Goal: Task Accomplishment & Management: Manage account settings

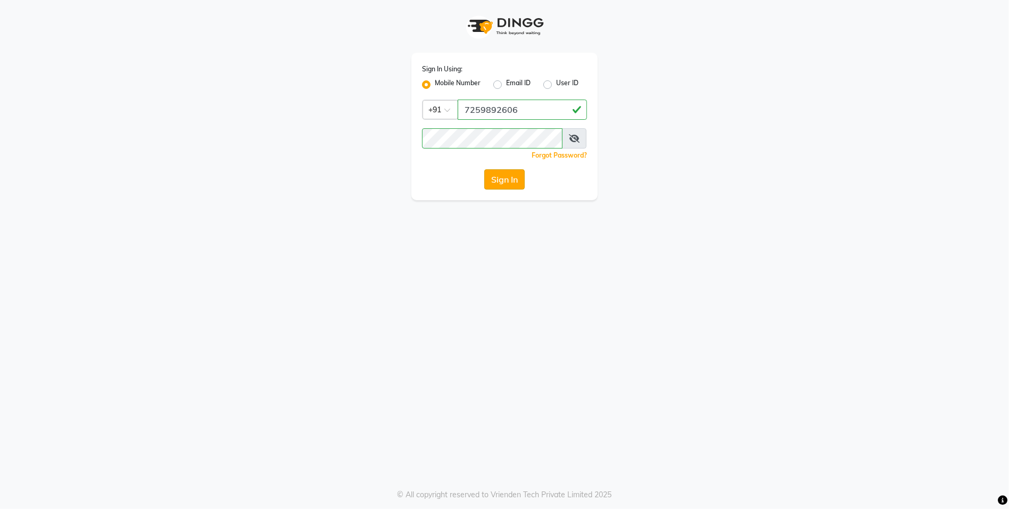
click at [498, 185] on button "Sign In" at bounding box center [504, 179] width 40 height 20
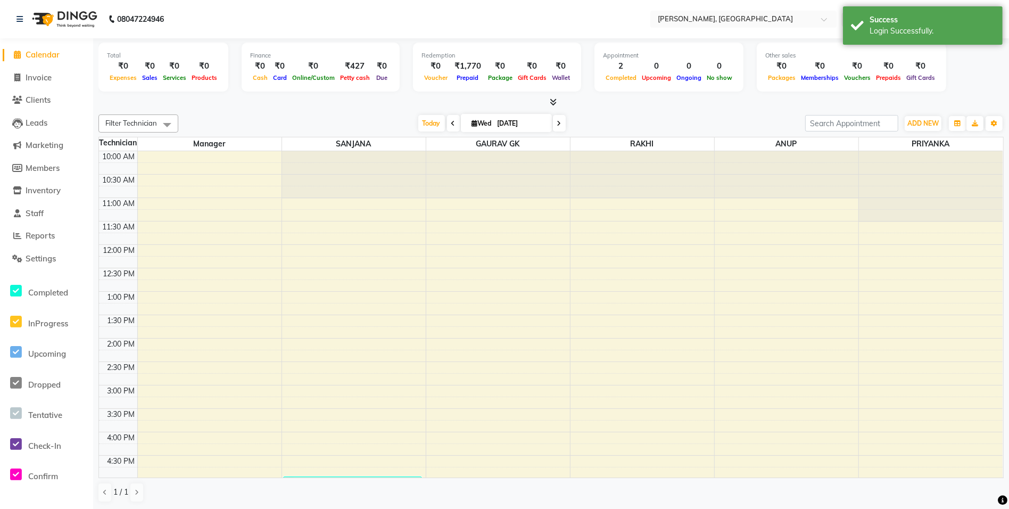
click at [554, 103] on icon at bounding box center [553, 102] width 7 height 8
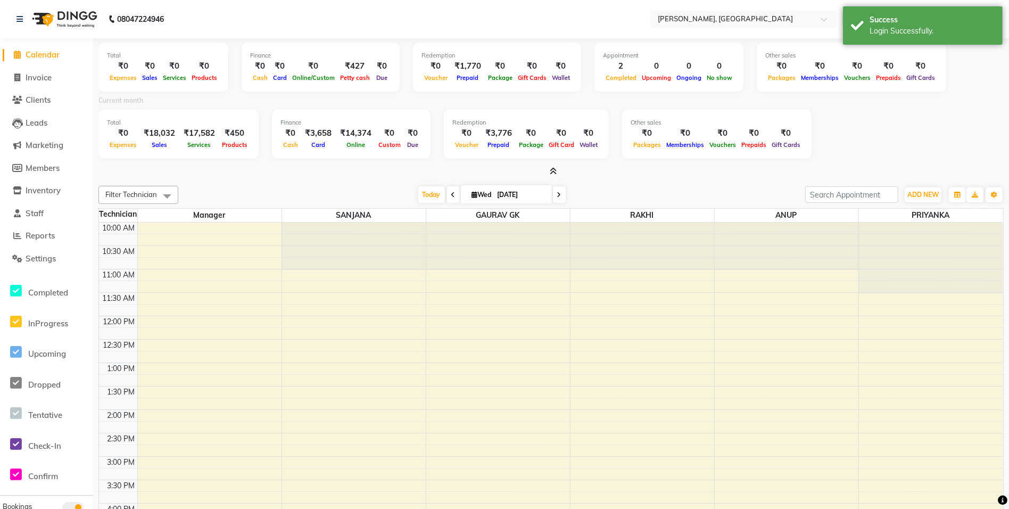
click at [557, 172] on div at bounding box center [550, 171] width 905 height 11
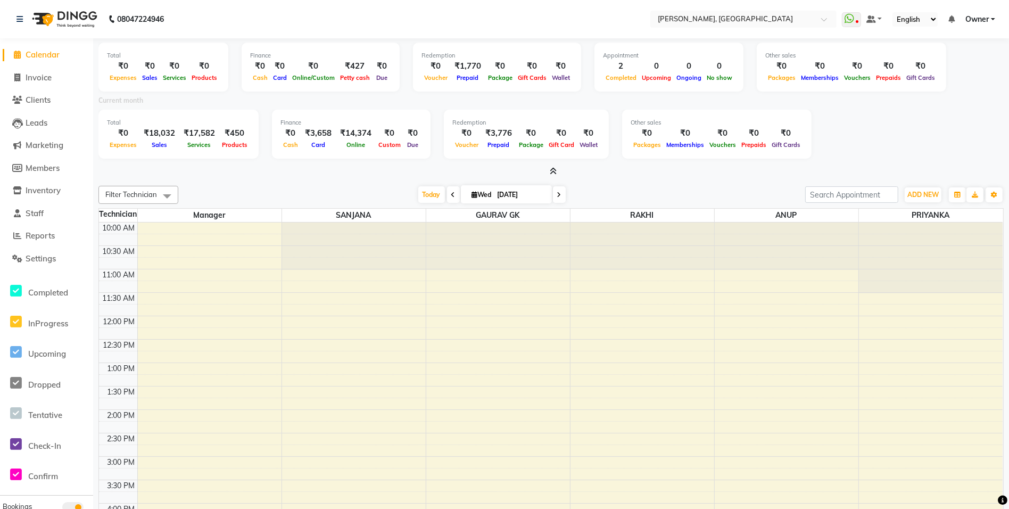
click at [553, 173] on icon at bounding box center [553, 171] width 7 height 8
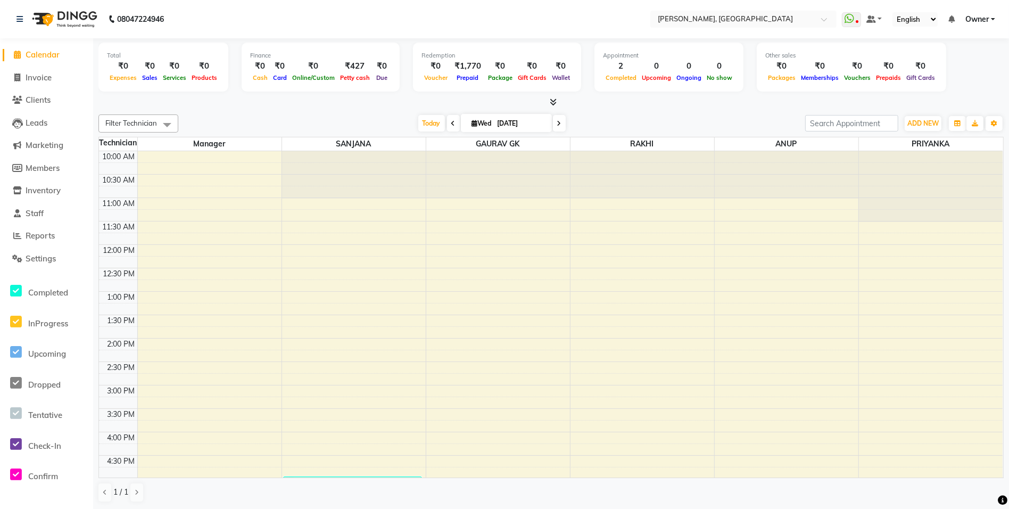
click at [554, 106] on span at bounding box center [551, 102] width 11 height 11
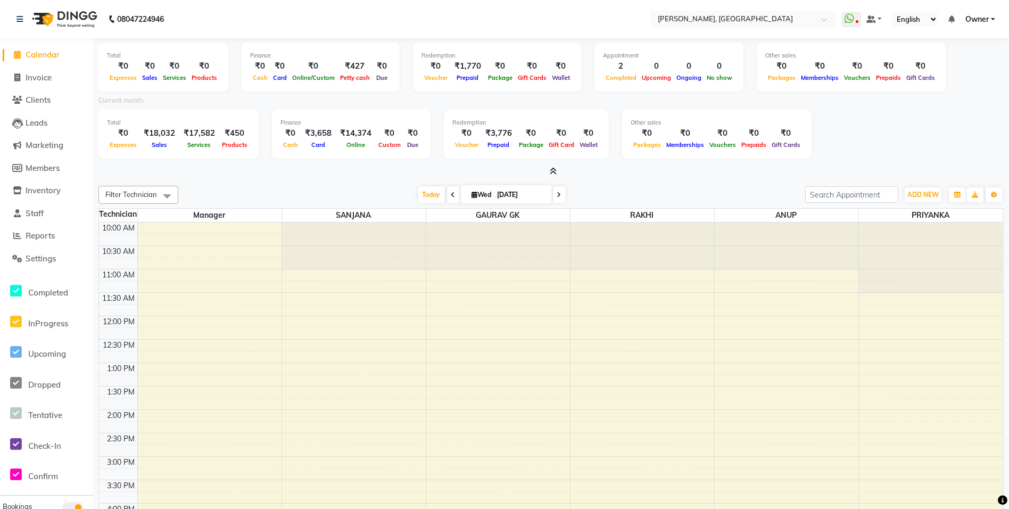
click at [550, 168] on icon at bounding box center [553, 171] width 7 height 8
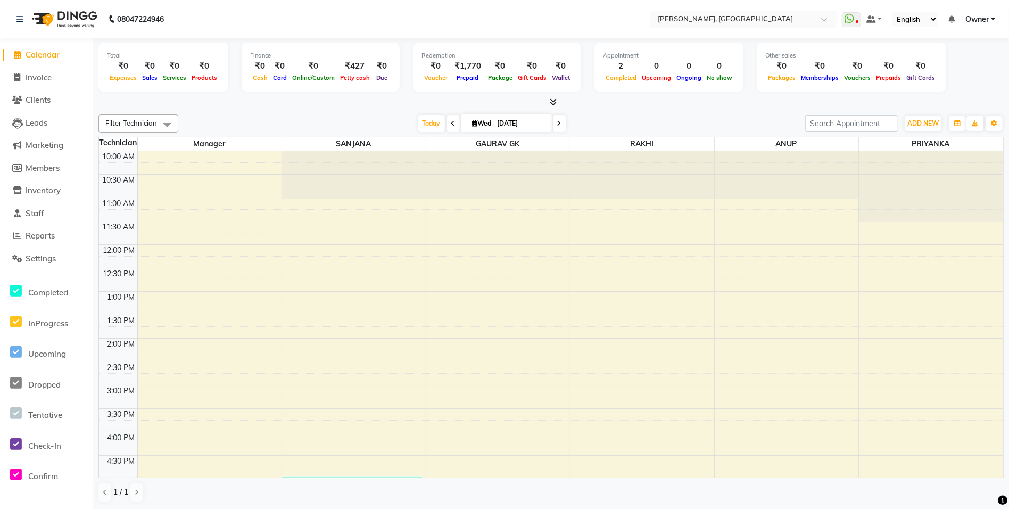
click at [552, 101] on icon at bounding box center [553, 102] width 7 height 8
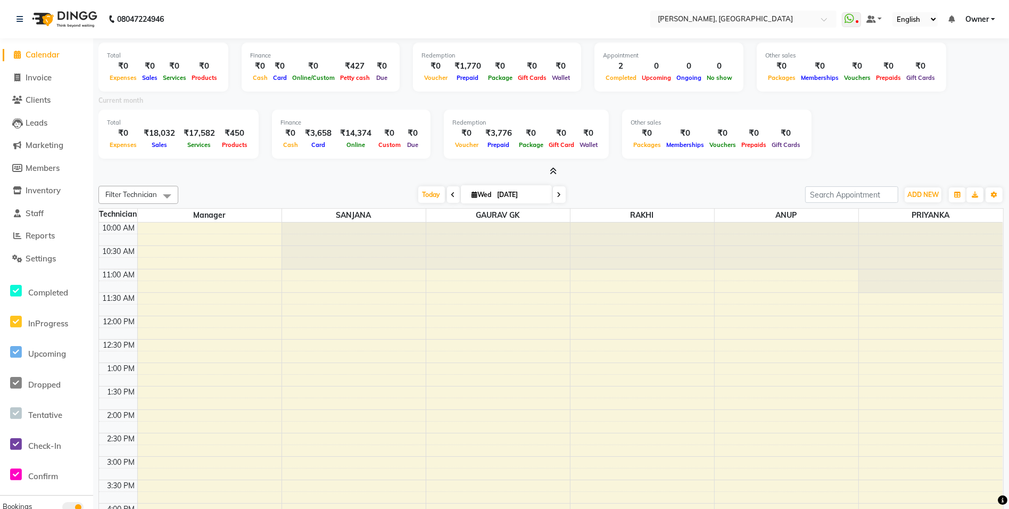
click at [554, 171] on icon at bounding box center [553, 171] width 7 height 8
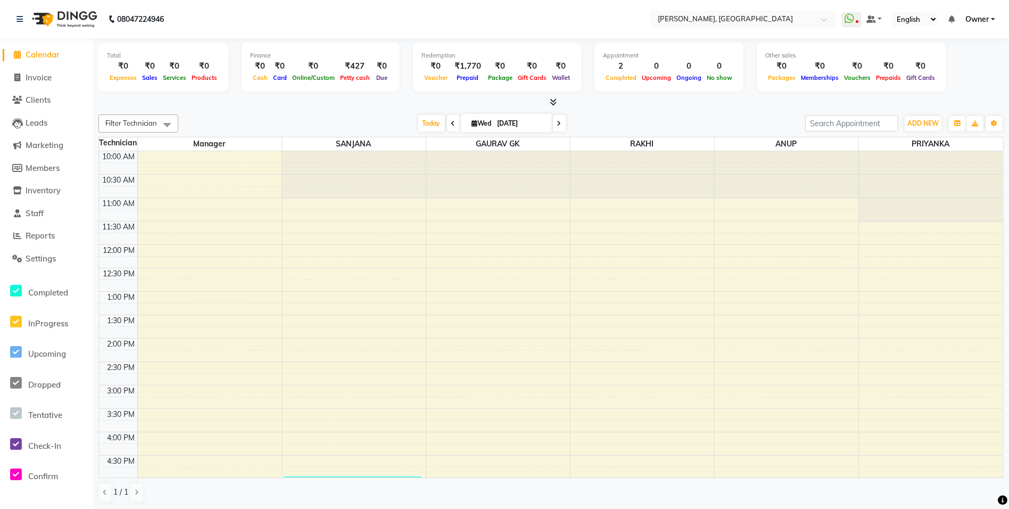
click at [554, 102] on icon at bounding box center [553, 102] width 7 height 8
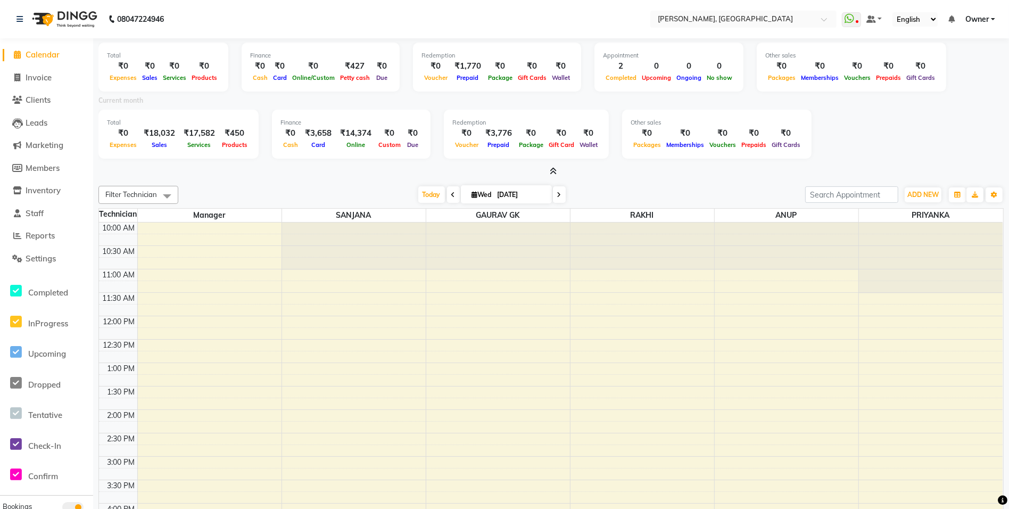
click at [548, 168] on span at bounding box center [551, 171] width 11 height 11
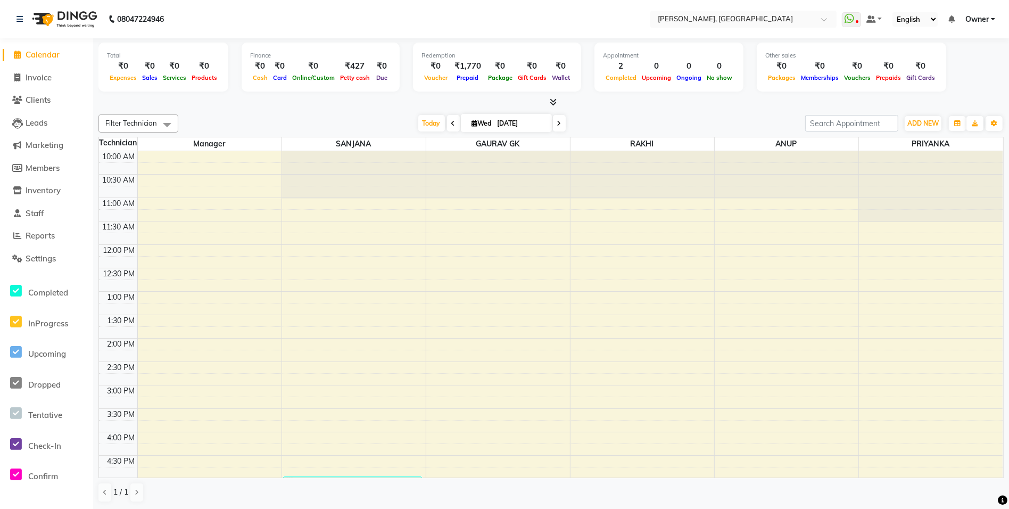
click at [554, 104] on icon at bounding box center [553, 102] width 7 height 8
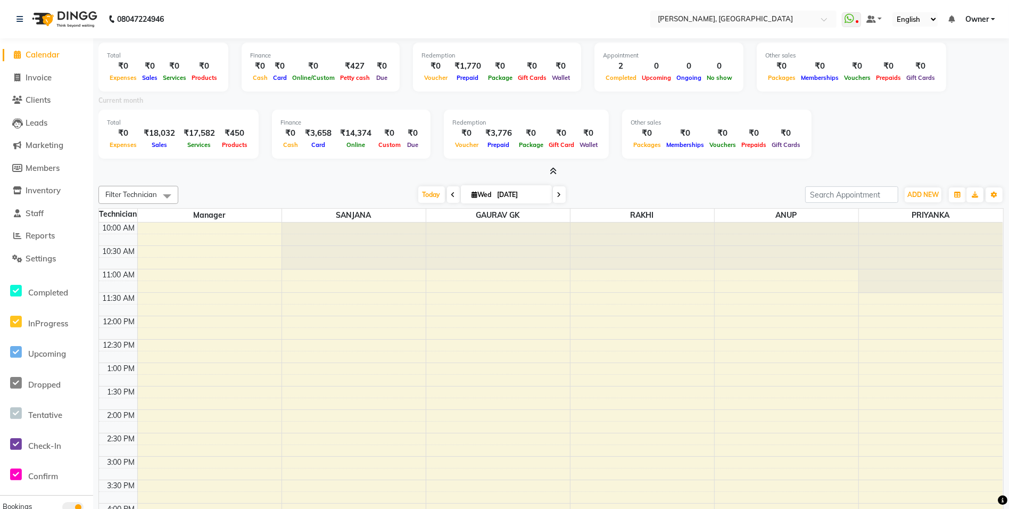
click at [551, 169] on icon at bounding box center [553, 171] width 7 height 8
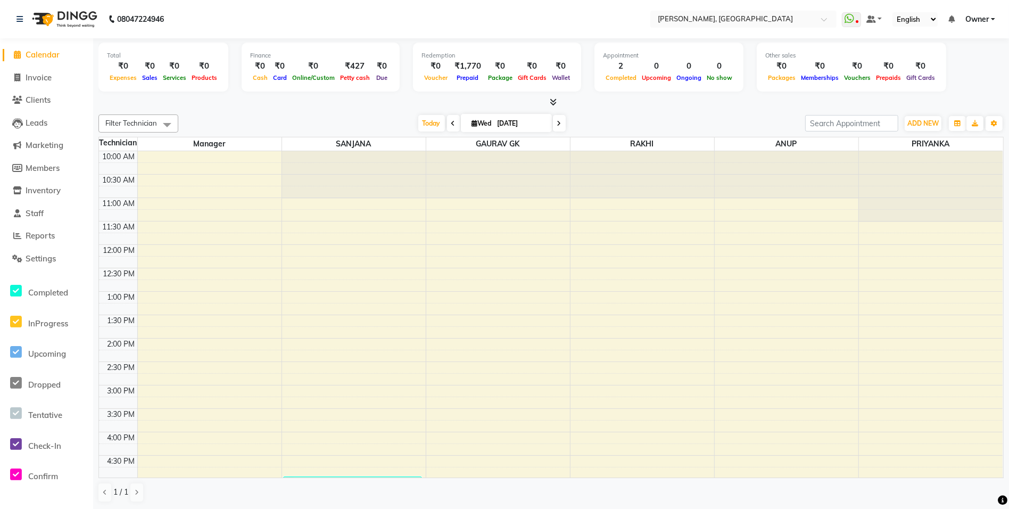
click at [552, 99] on icon at bounding box center [553, 102] width 7 height 8
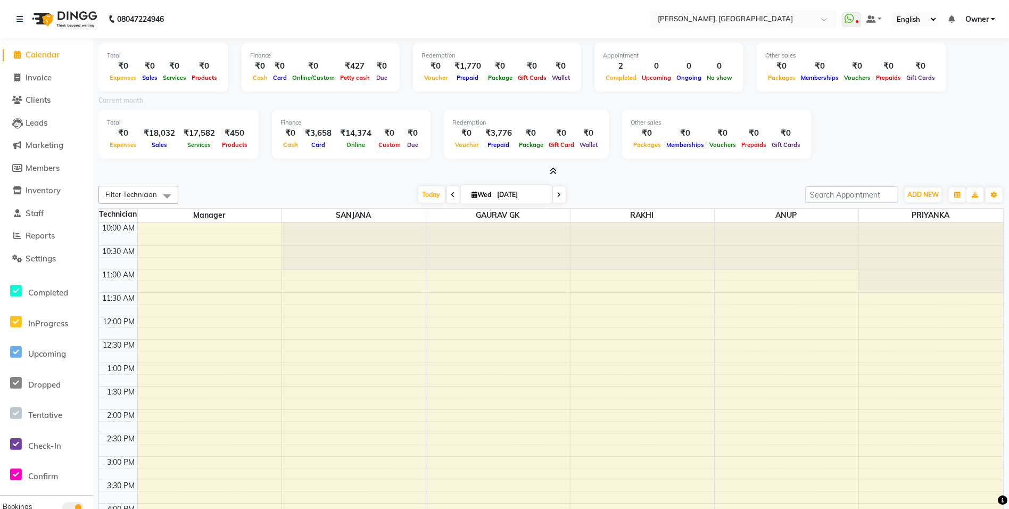
click at [552, 99] on div "Current month" at bounding box center [550, 102] width 921 height 15
click at [552, 170] on icon at bounding box center [553, 171] width 7 height 8
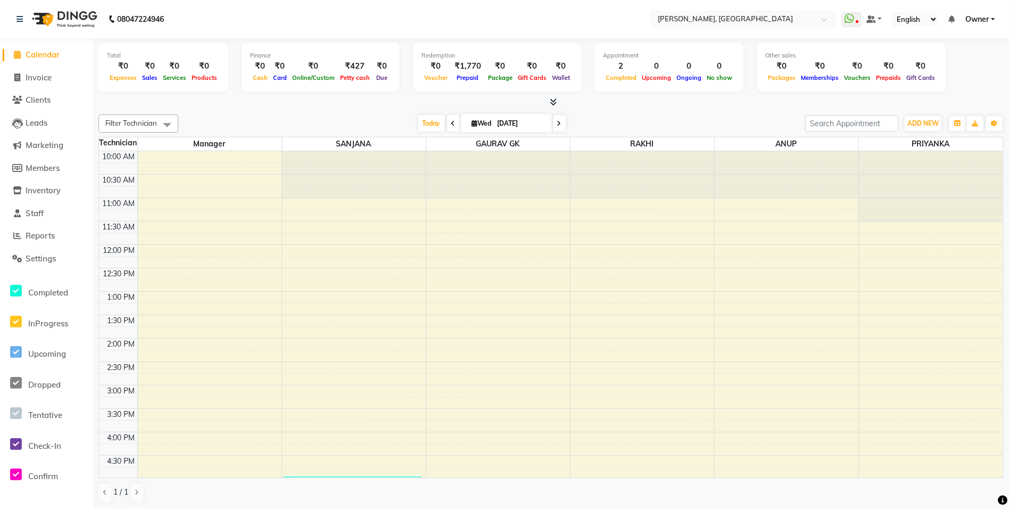
click at [556, 102] on icon at bounding box center [553, 102] width 7 height 8
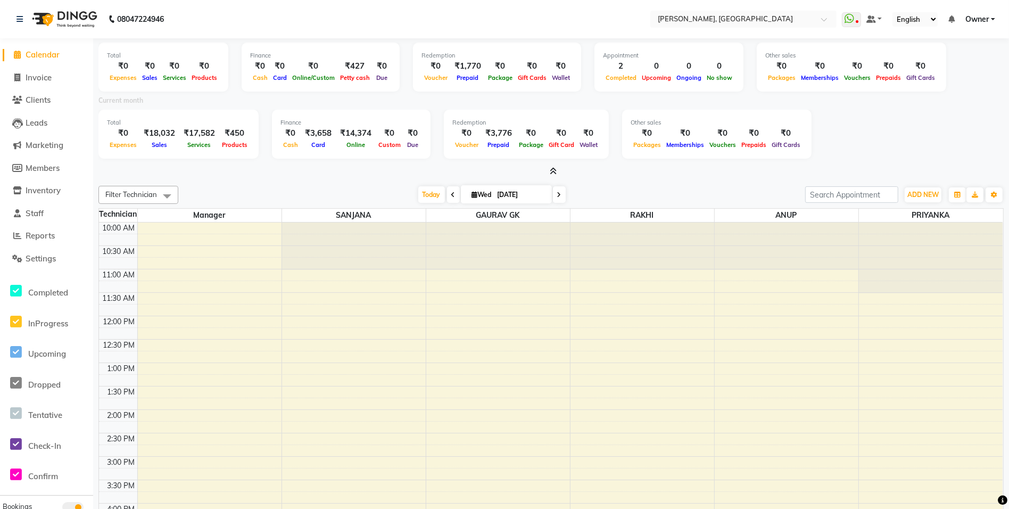
click at [553, 168] on icon at bounding box center [553, 171] width 7 height 8
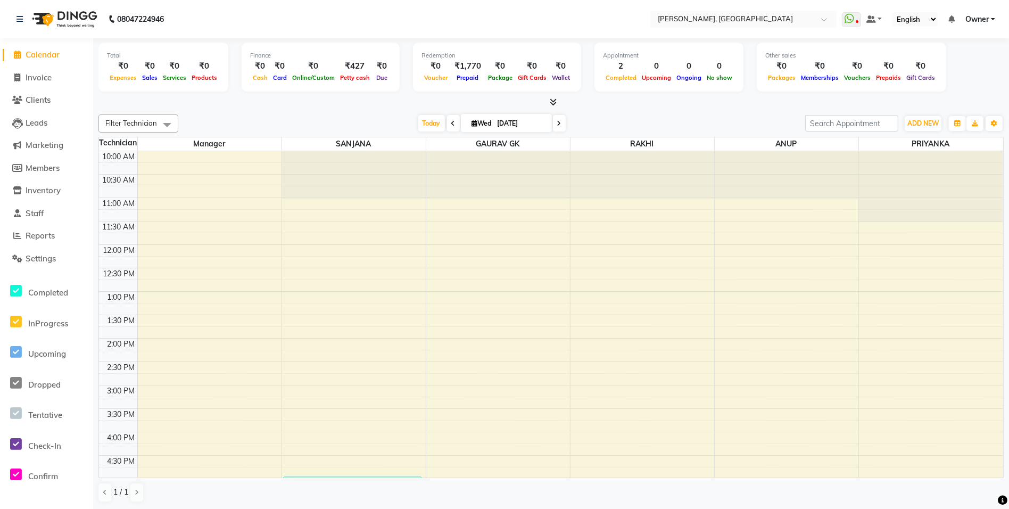
click at [553, 106] on span at bounding box center [551, 102] width 11 height 11
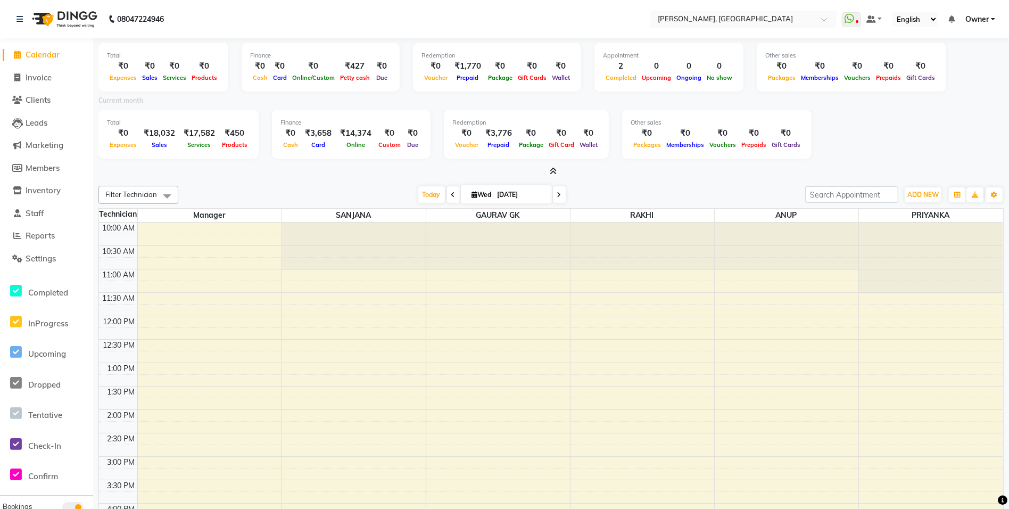
click at [552, 167] on icon at bounding box center [553, 171] width 7 height 8
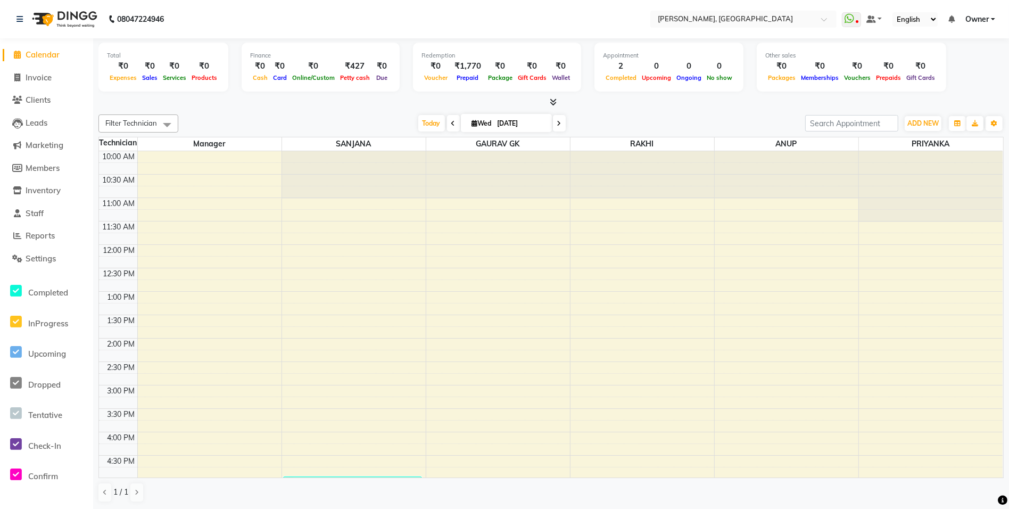
click at [553, 103] on icon at bounding box center [553, 102] width 7 height 8
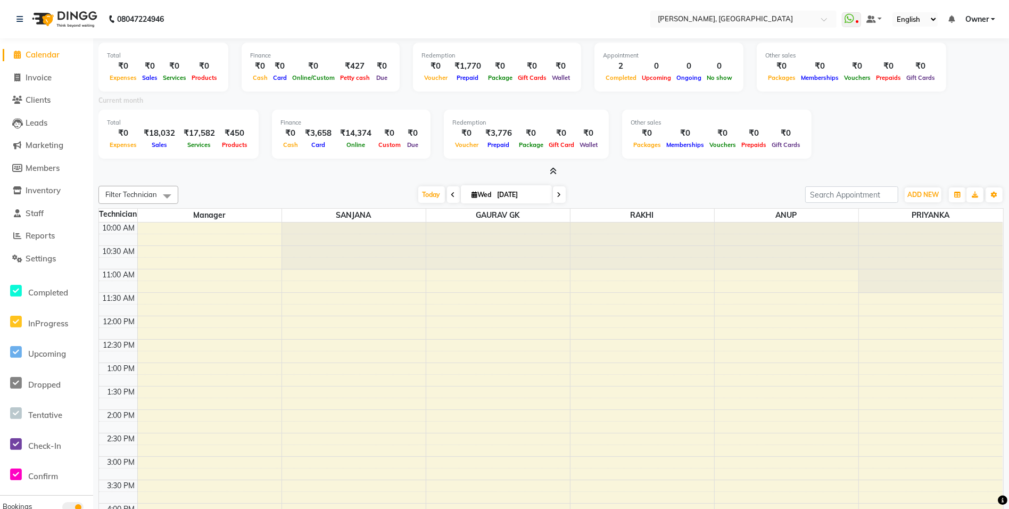
click at [554, 170] on icon at bounding box center [553, 171] width 7 height 8
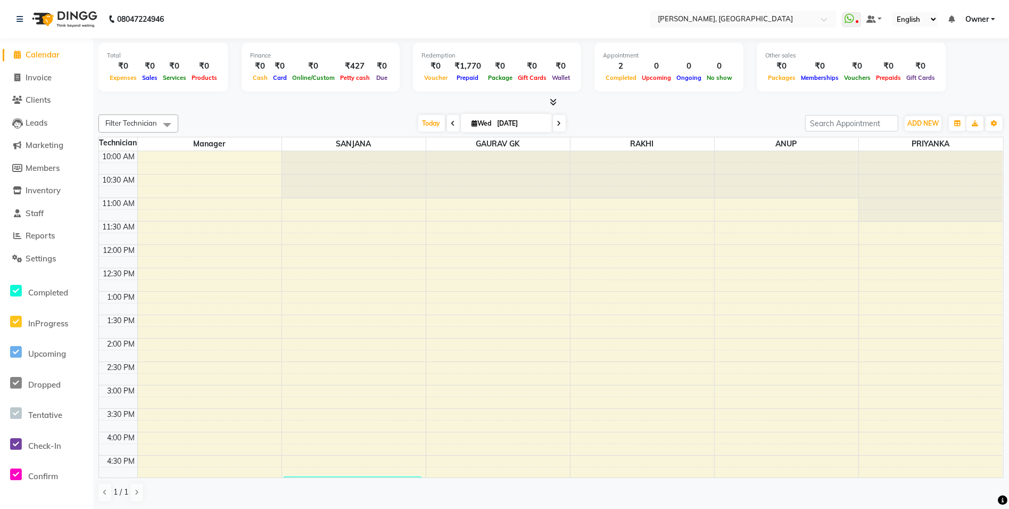
click at [550, 106] on icon at bounding box center [553, 102] width 7 height 8
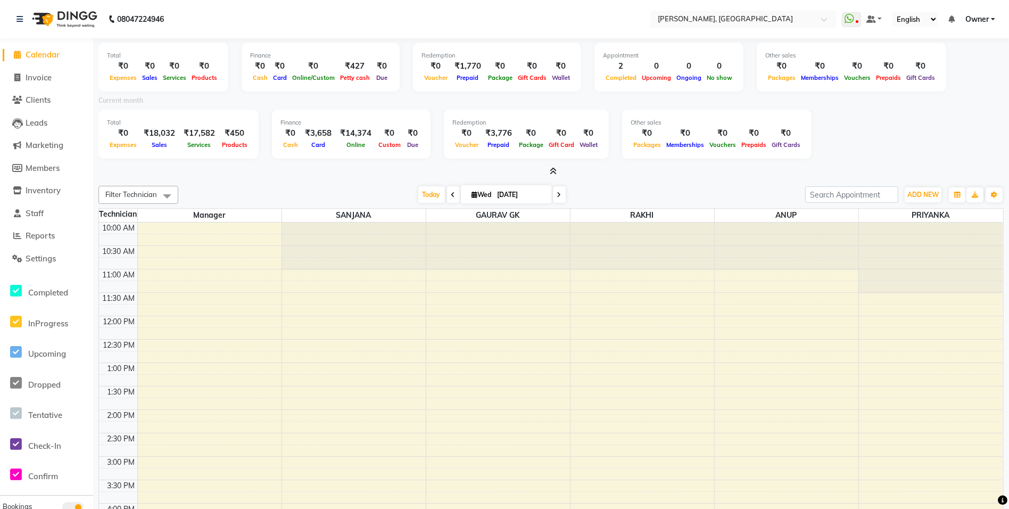
click at [552, 174] on icon at bounding box center [553, 171] width 7 height 8
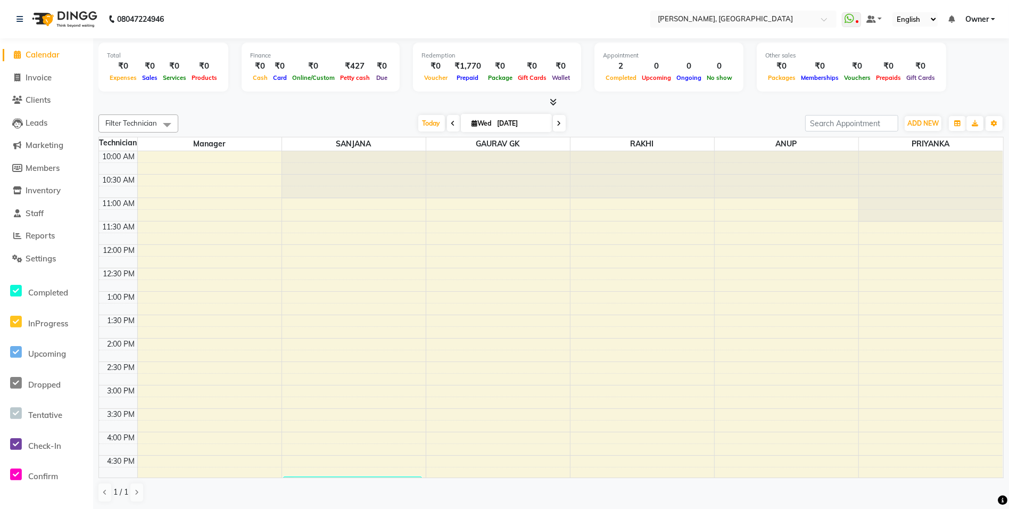
click at [551, 104] on icon at bounding box center [553, 102] width 7 height 8
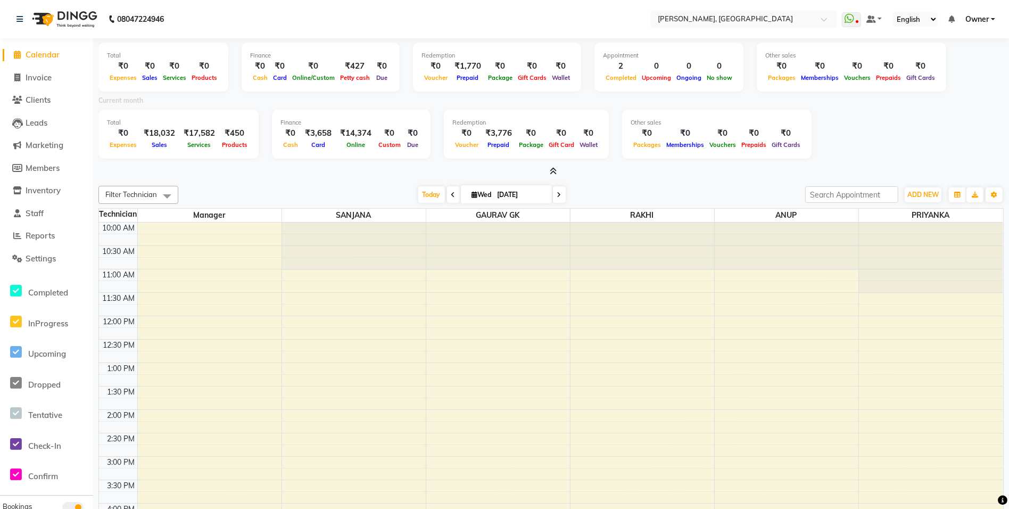
click at [555, 172] on icon at bounding box center [553, 171] width 7 height 8
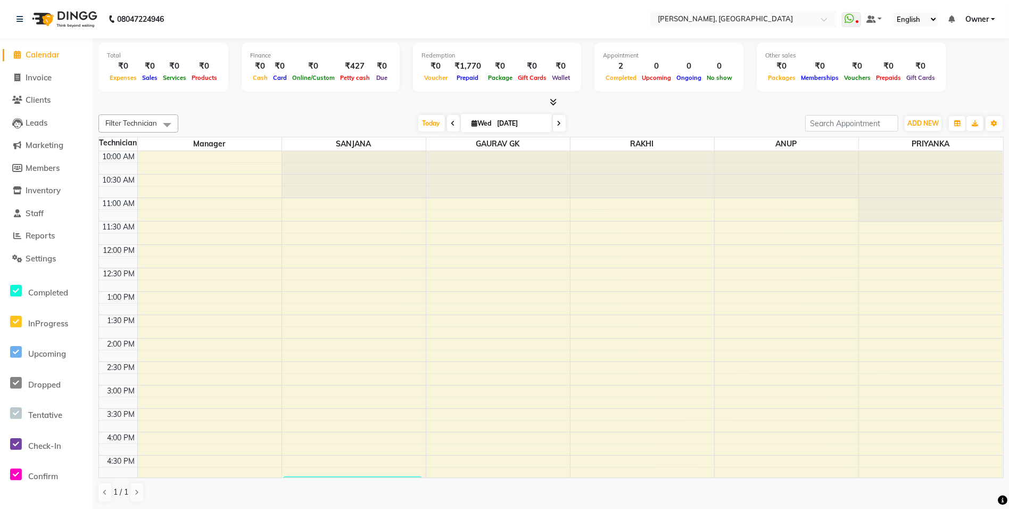
click at [555, 105] on icon at bounding box center [553, 102] width 7 height 8
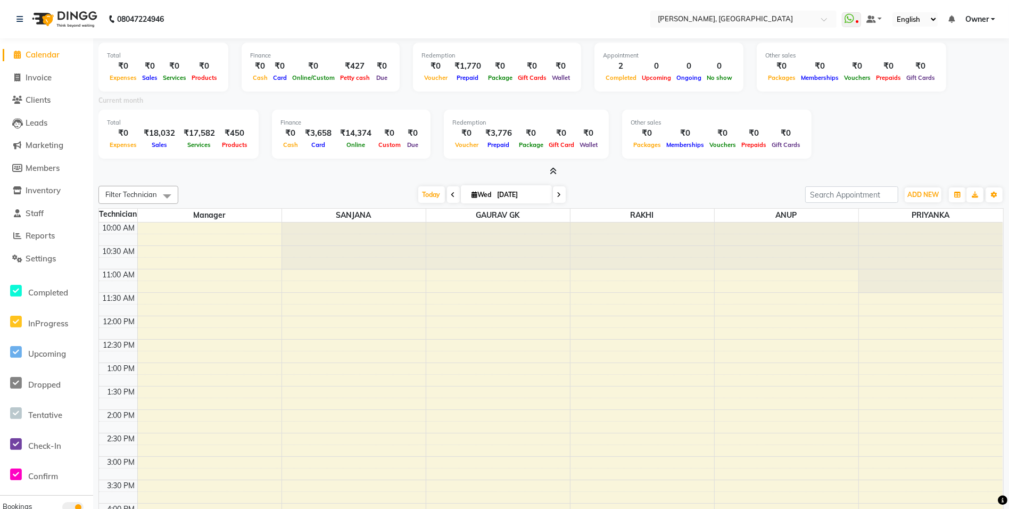
click at [555, 174] on icon at bounding box center [553, 171] width 7 height 8
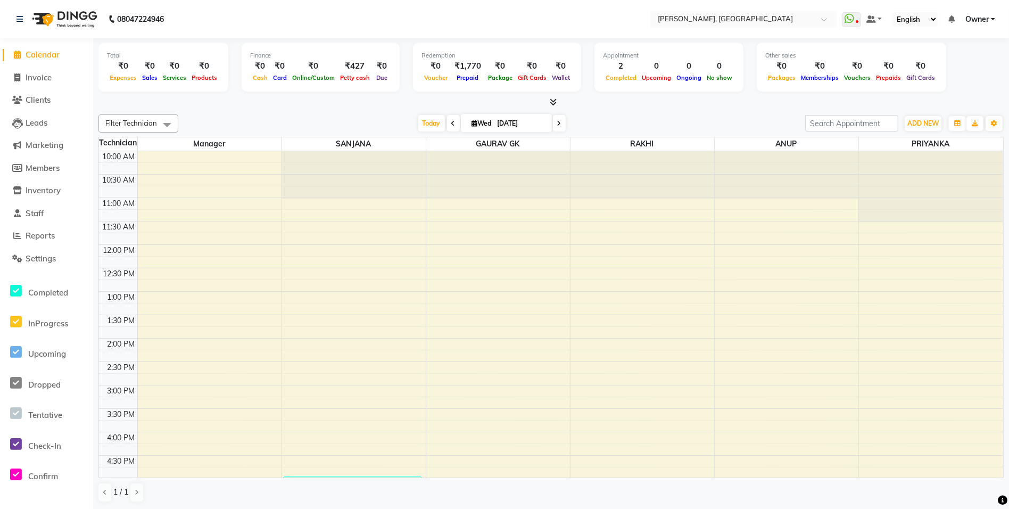
click at [552, 102] on icon at bounding box center [553, 102] width 7 height 8
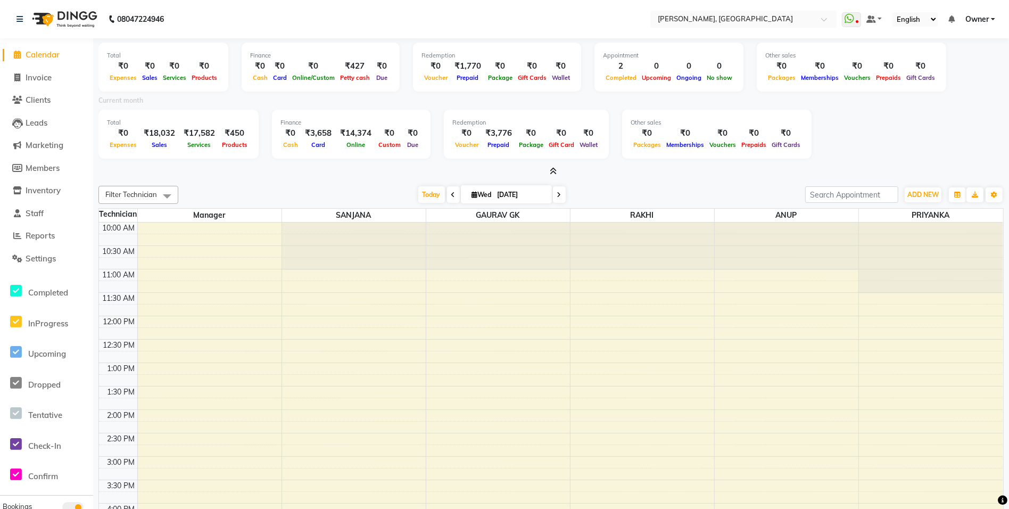
click at [554, 168] on icon at bounding box center [553, 171] width 7 height 8
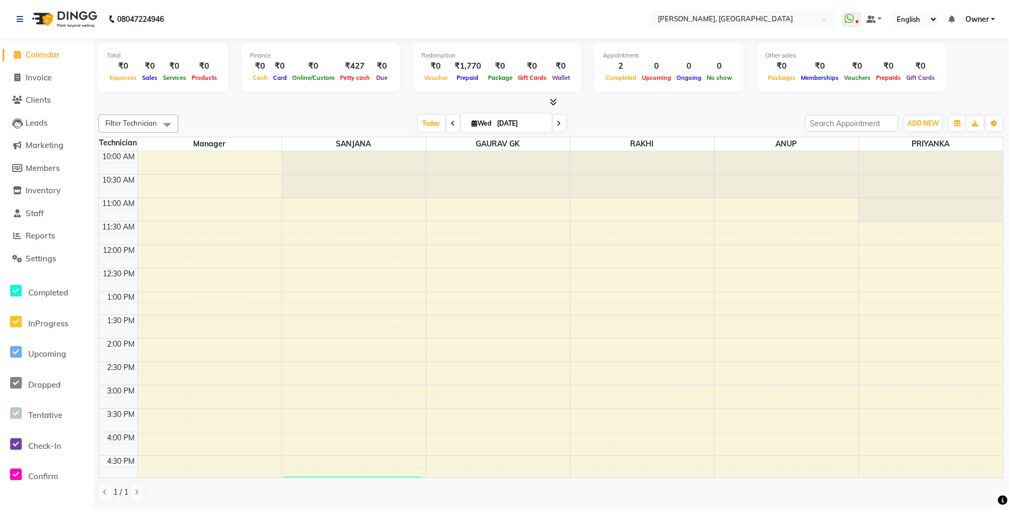
click at [555, 100] on icon at bounding box center [553, 102] width 7 height 8
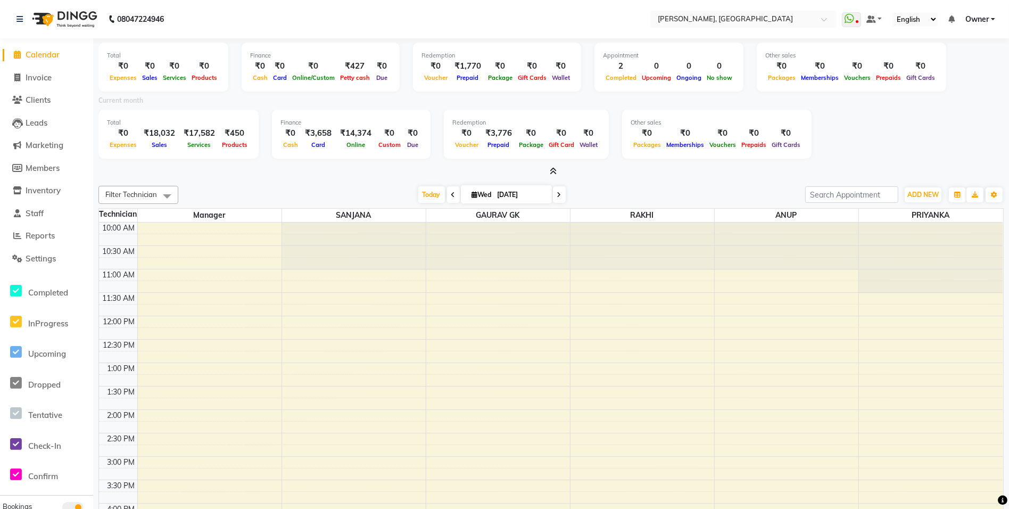
click at [550, 171] on icon at bounding box center [553, 171] width 7 height 8
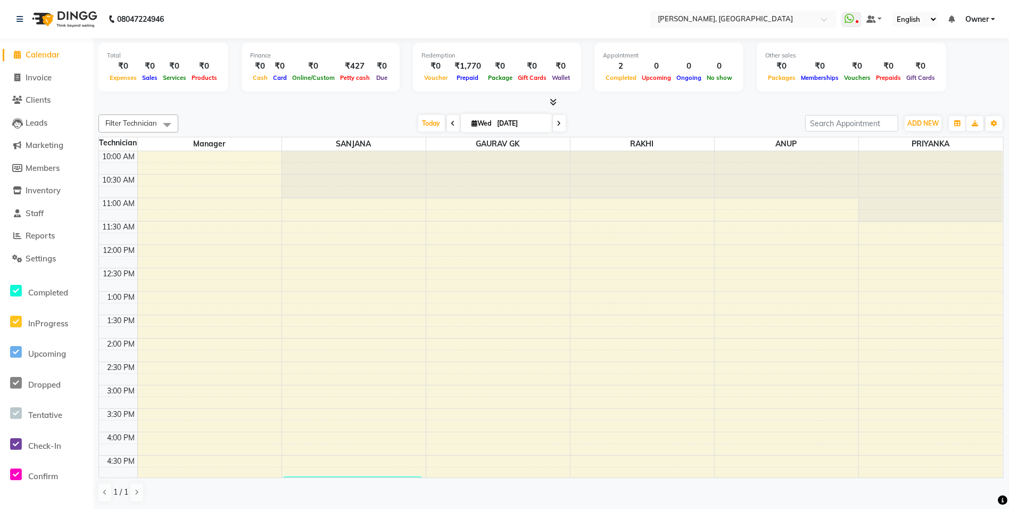
click at [550, 103] on icon at bounding box center [553, 102] width 7 height 8
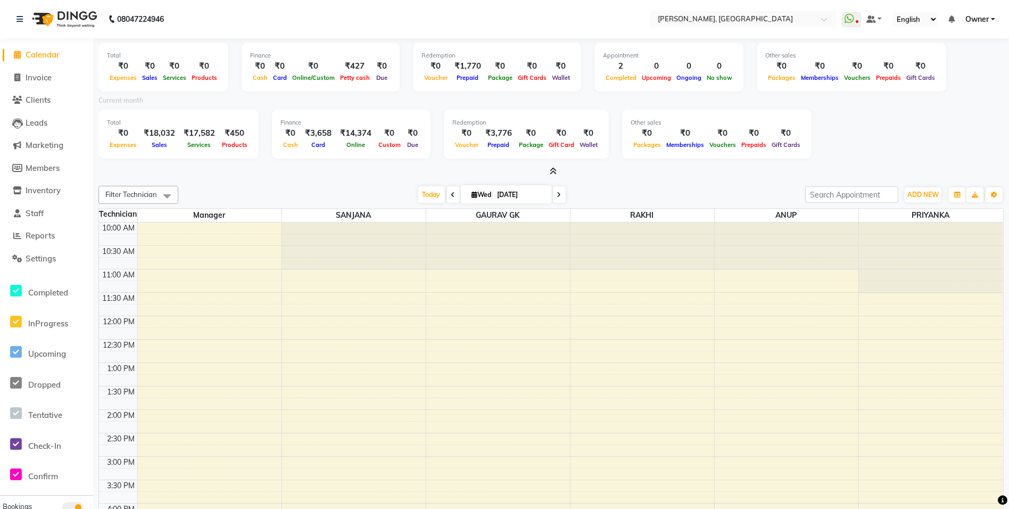
click at [552, 168] on icon at bounding box center [553, 171] width 7 height 8
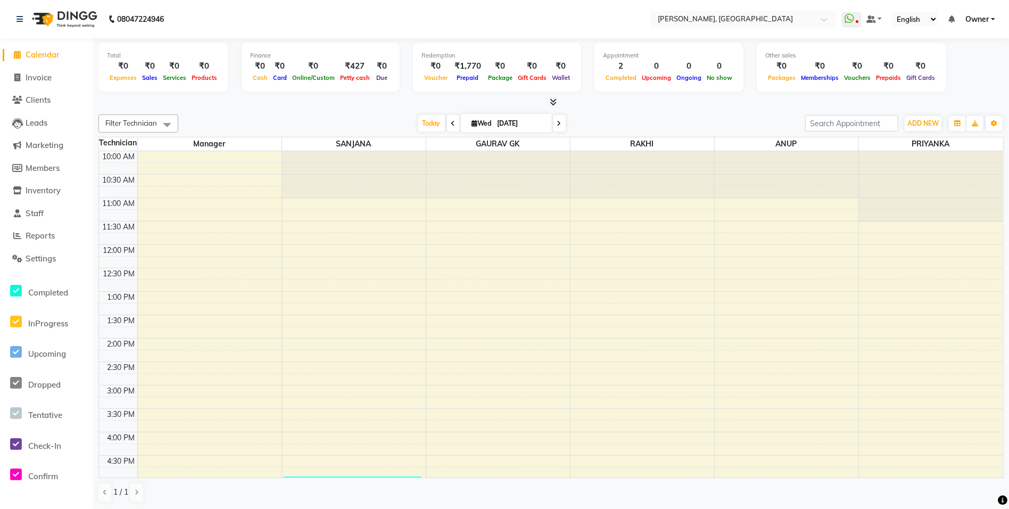
click at [554, 101] on icon at bounding box center [553, 102] width 7 height 8
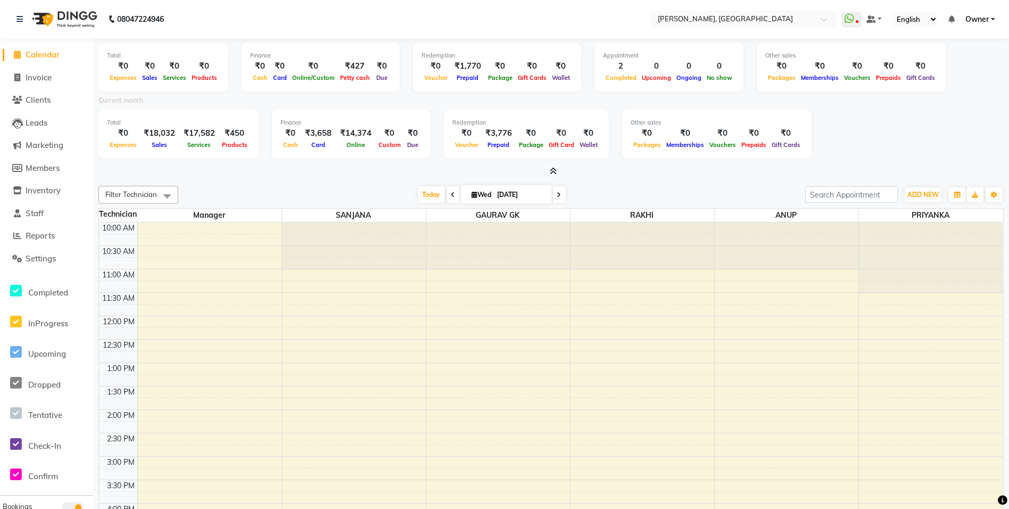
click at [550, 171] on icon at bounding box center [553, 171] width 7 height 8
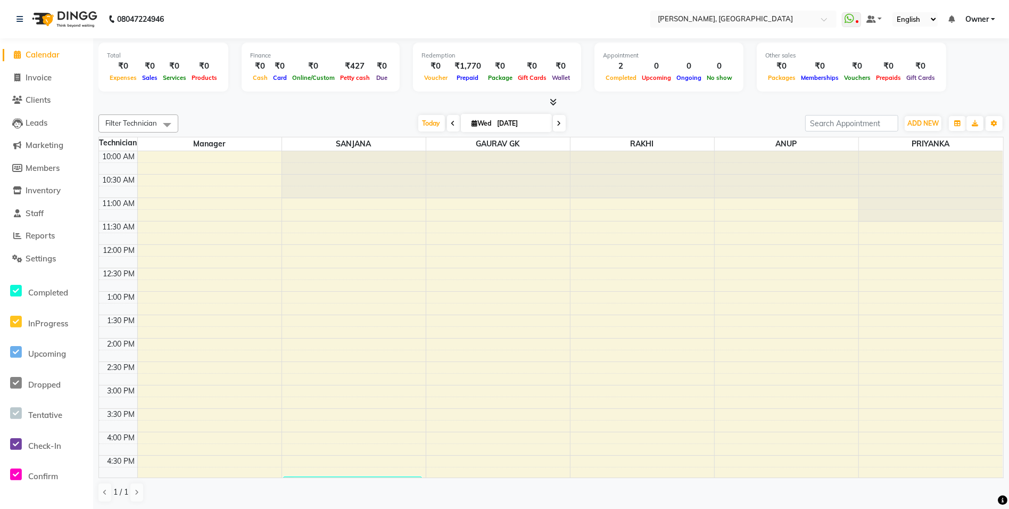
click at [552, 104] on icon at bounding box center [553, 102] width 7 height 8
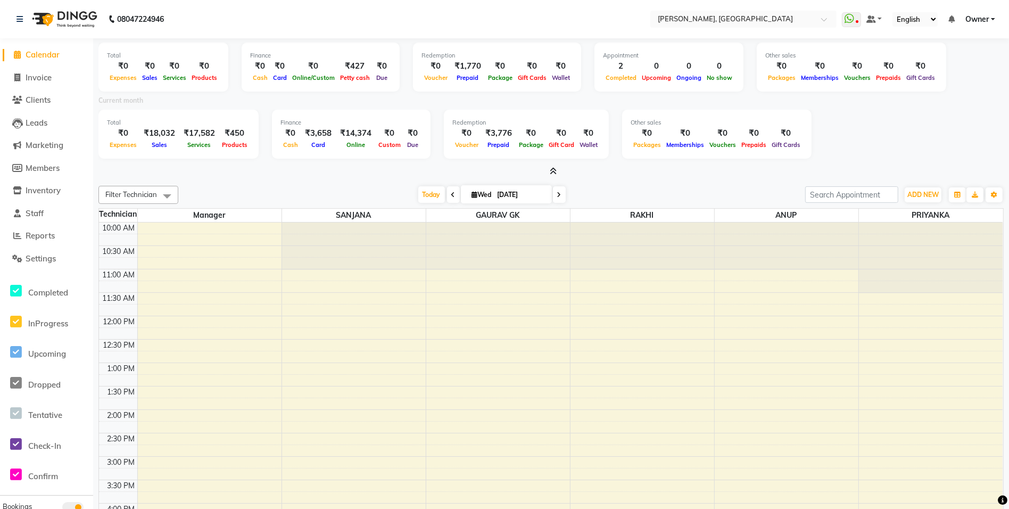
click at [554, 167] on icon at bounding box center [553, 171] width 7 height 8
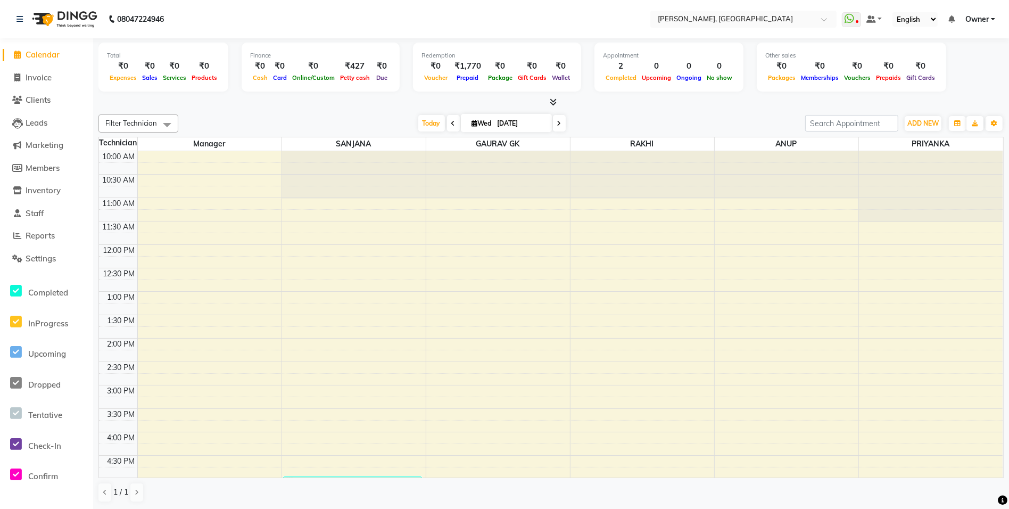
click at [555, 103] on icon at bounding box center [553, 102] width 7 height 8
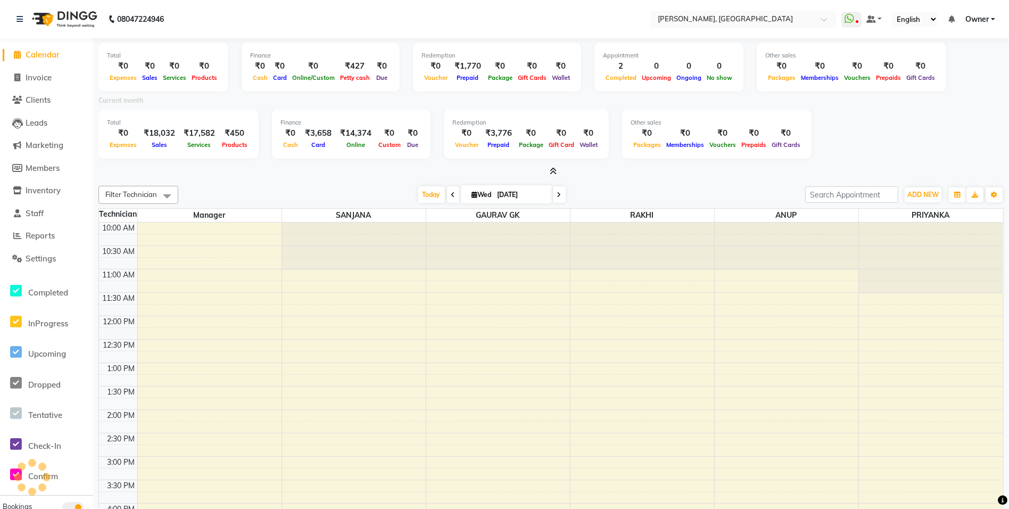
click at [550, 171] on icon at bounding box center [553, 171] width 7 height 8
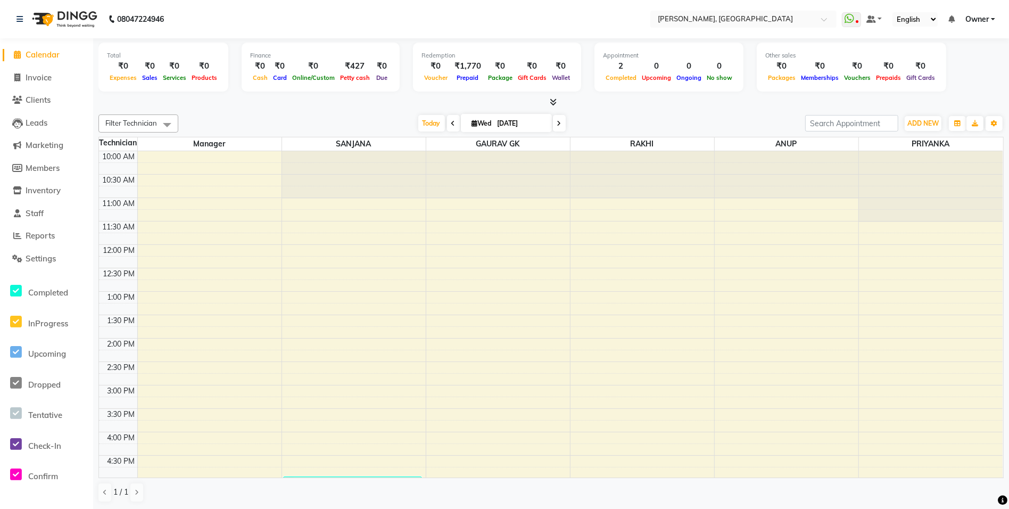
click at [553, 104] on icon at bounding box center [553, 102] width 7 height 8
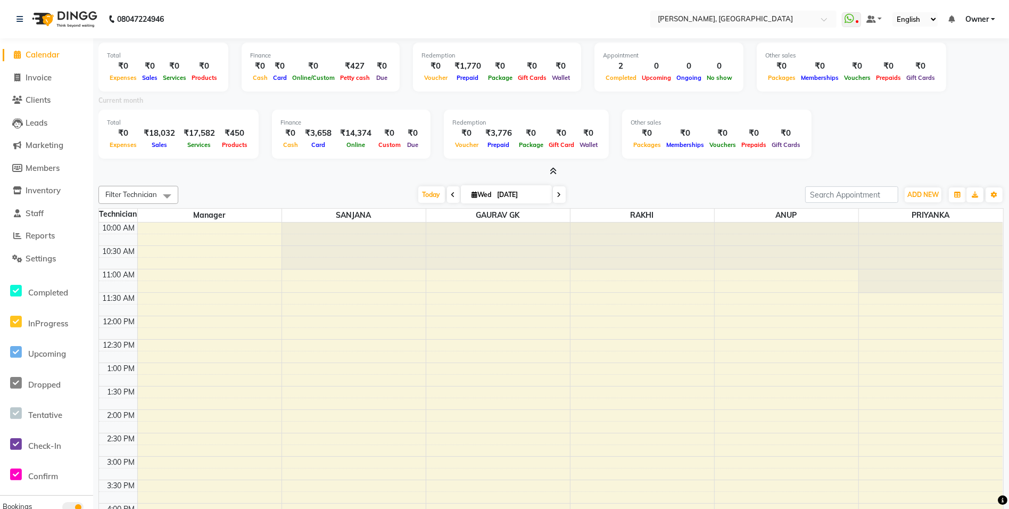
click at [553, 170] on icon at bounding box center [553, 171] width 7 height 8
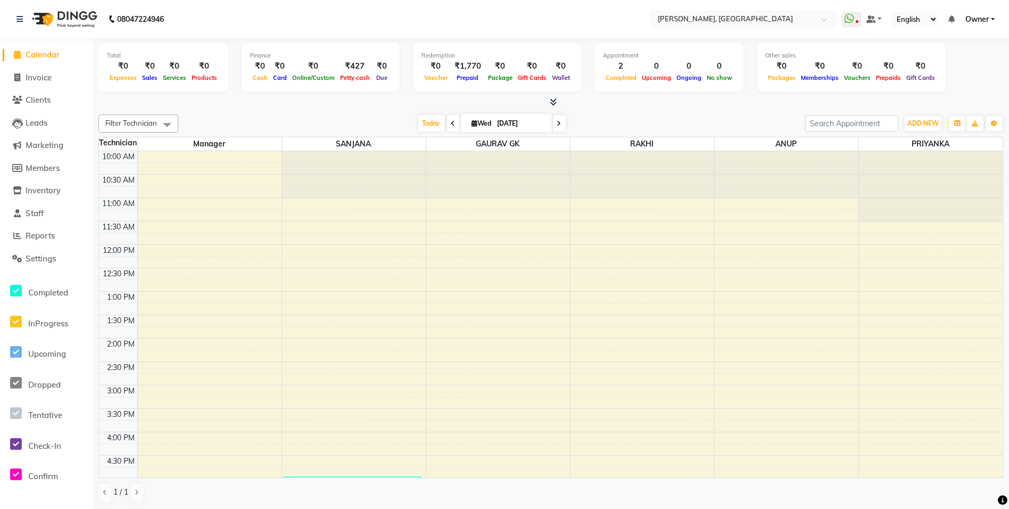
click at [553, 100] on icon at bounding box center [553, 102] width 7 height 8
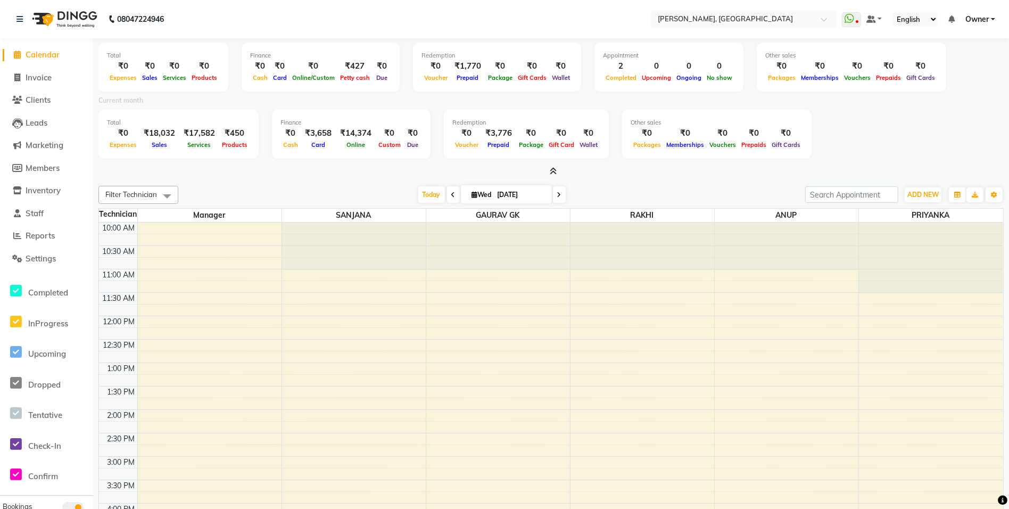
click at [556, 172] on icon at bounding box center [553, 171] width 7 height 8
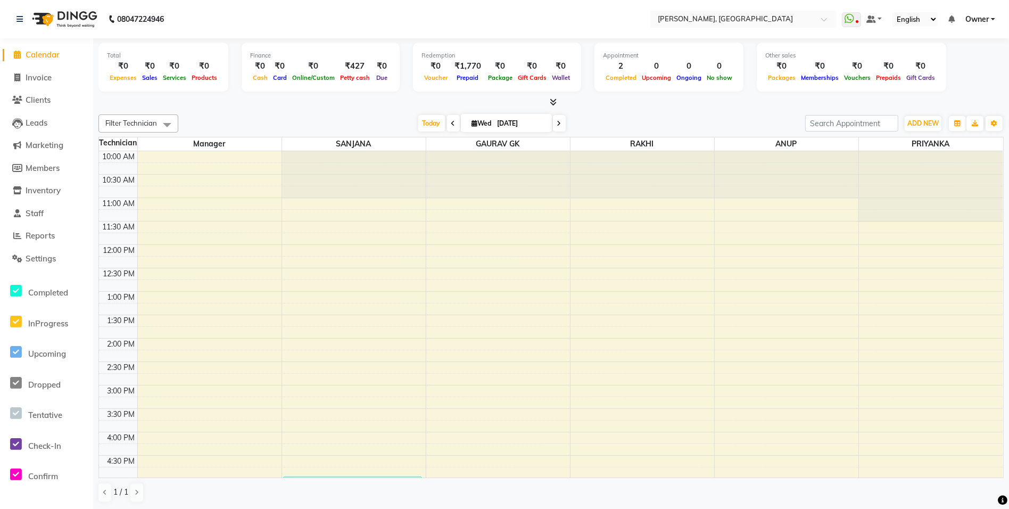
click at [554, 103] on icon at bounding box center [553, 102] width 7 height 8
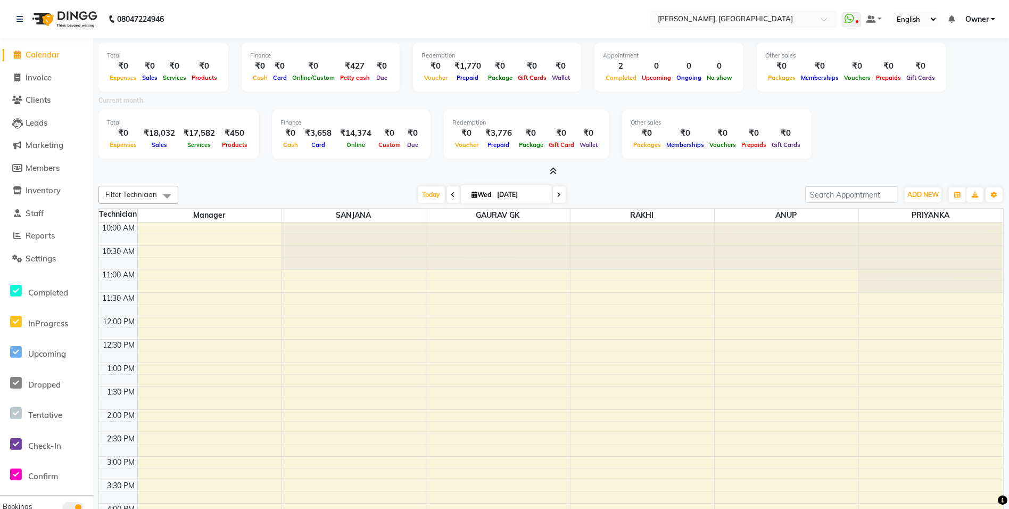
click at [552, 170] on icon at bounding box center [553, 171] width 7 height 8
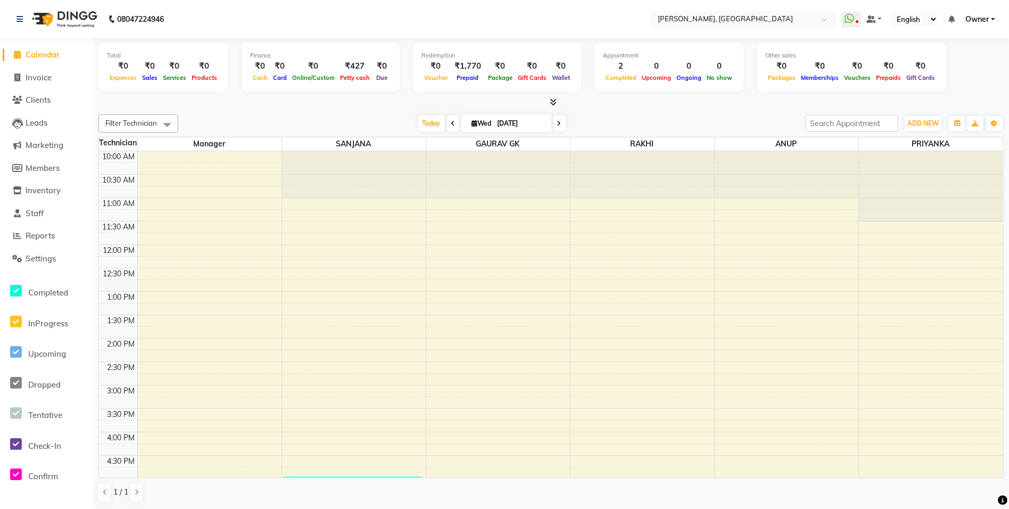
click at [556, 101] on icon at bounding box center [553, 102] width 7 height 8
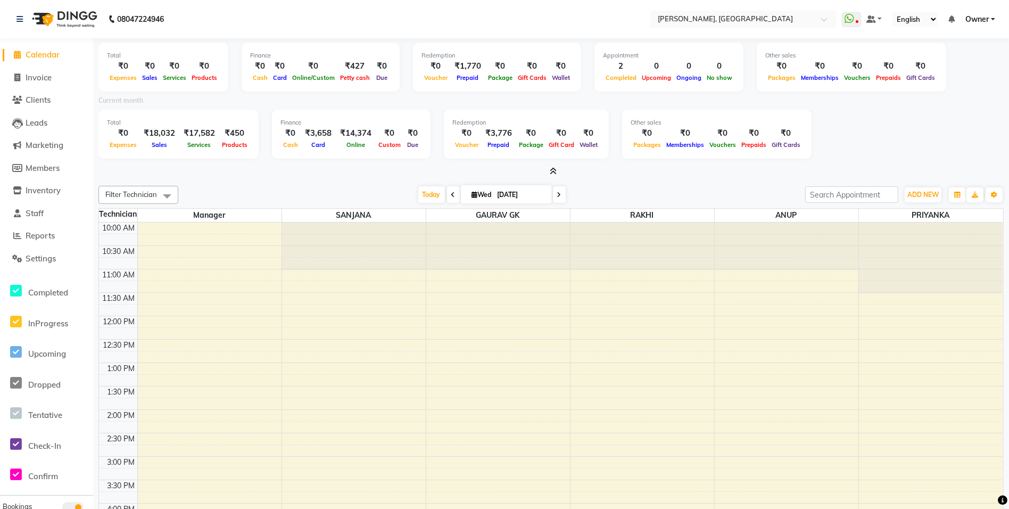
click at [552, 168] on icon at bounding box center [553, 171] width 7 height 8
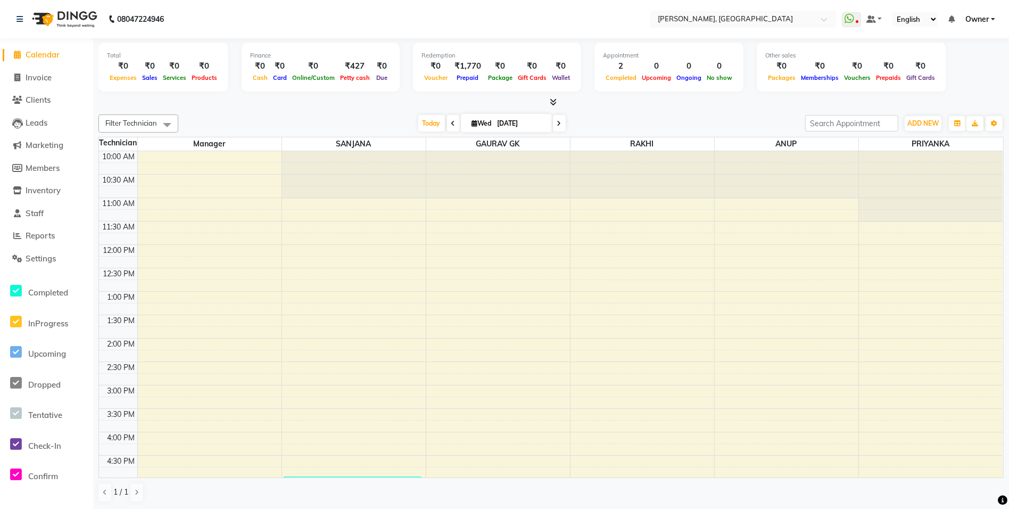
click at [551, 105] on icon at bounding box center [553, 102] width 7 height 8
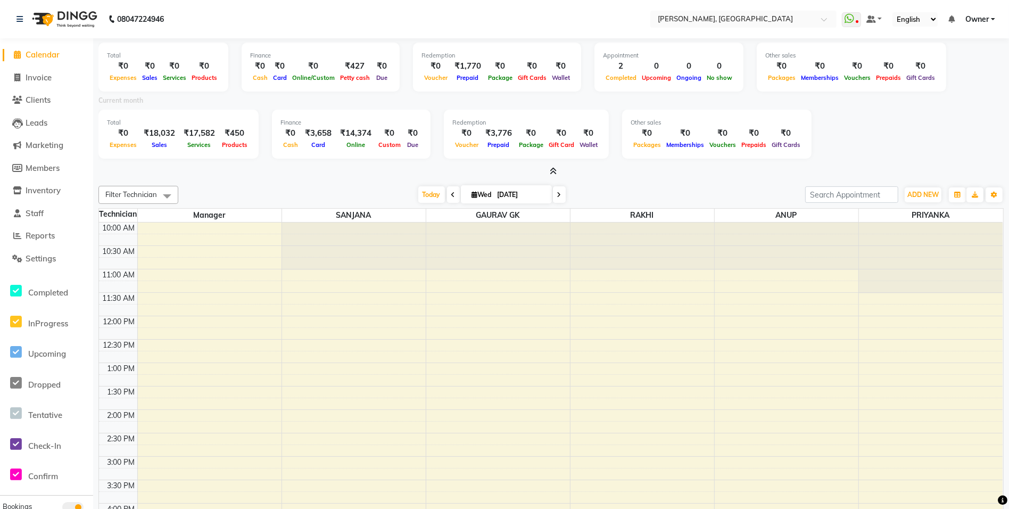
click at [555, 173] on icon at bounding box center [553, 171] width 7 height 8
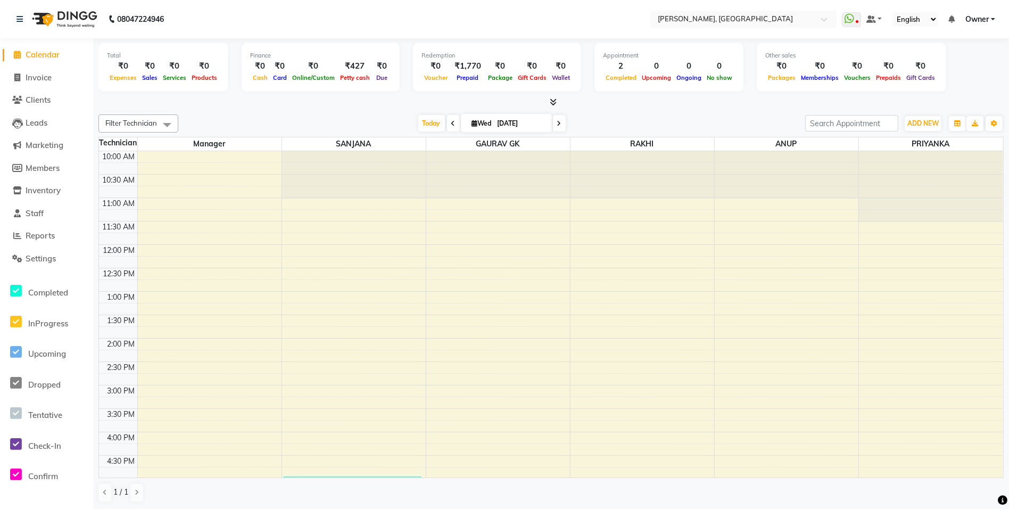
click at [556, 104] on icon at bounding box center [553, 102] width 7 height 8
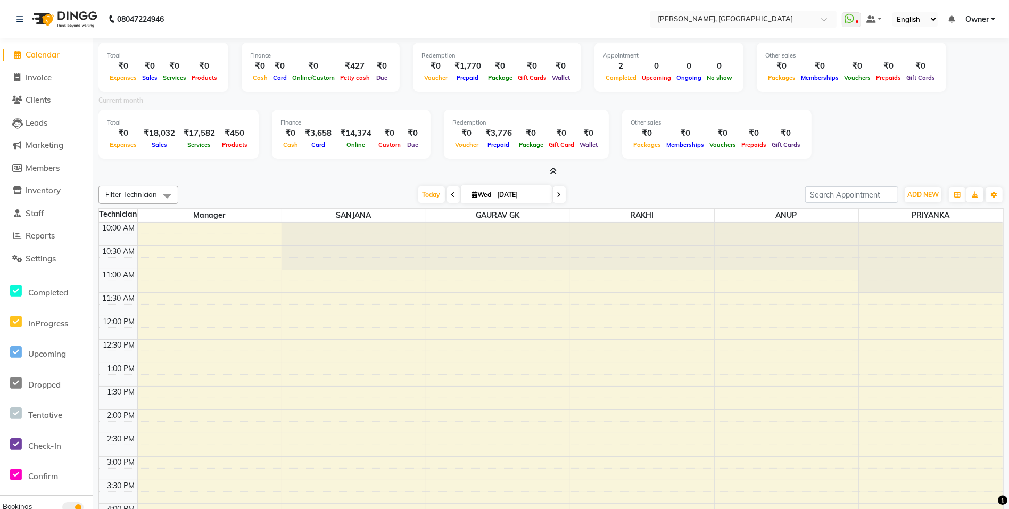
click at [554, 173] on icon at bounding box center [553, 171] width 7 height 8
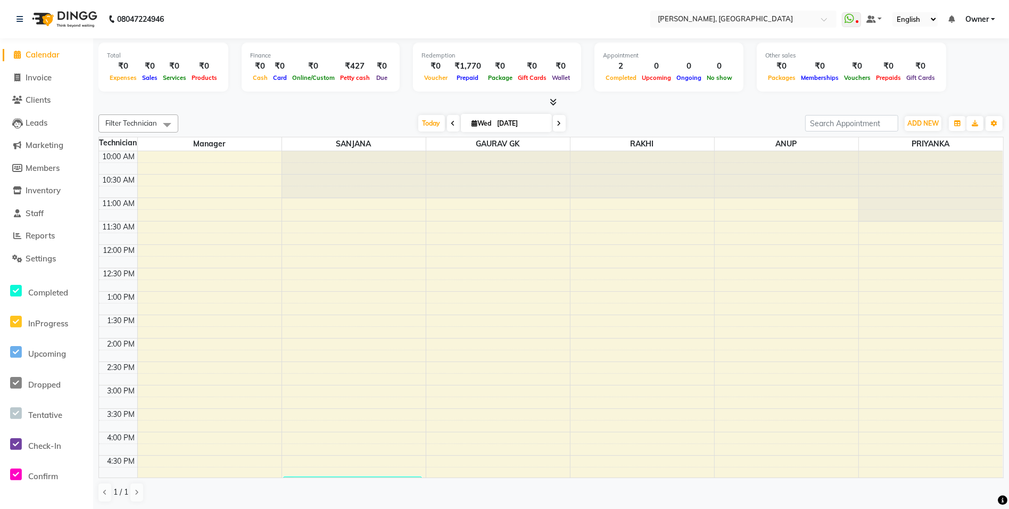
click at [552, 104] on icon at bounding box center [553, 102] width 7 height 8
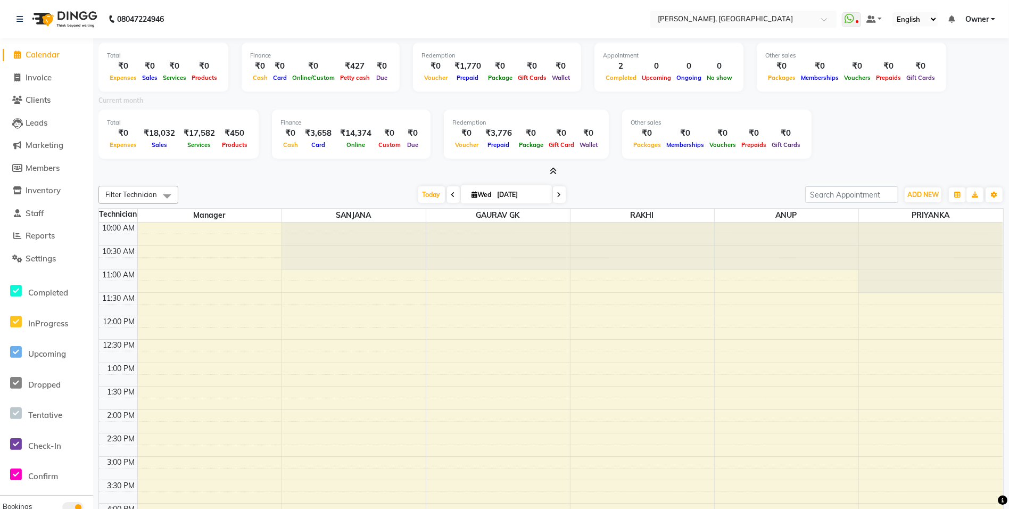
click at [553, 168] on icon at bounding box center [553, 171] width 7 height 8
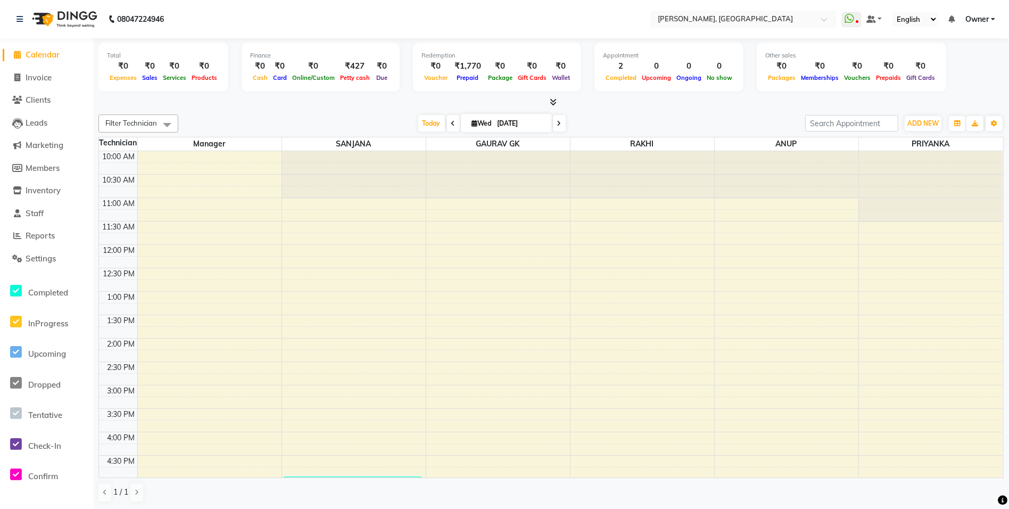
click at [554, 101] on icon at bounding box center [553, 102] width 7 height 8
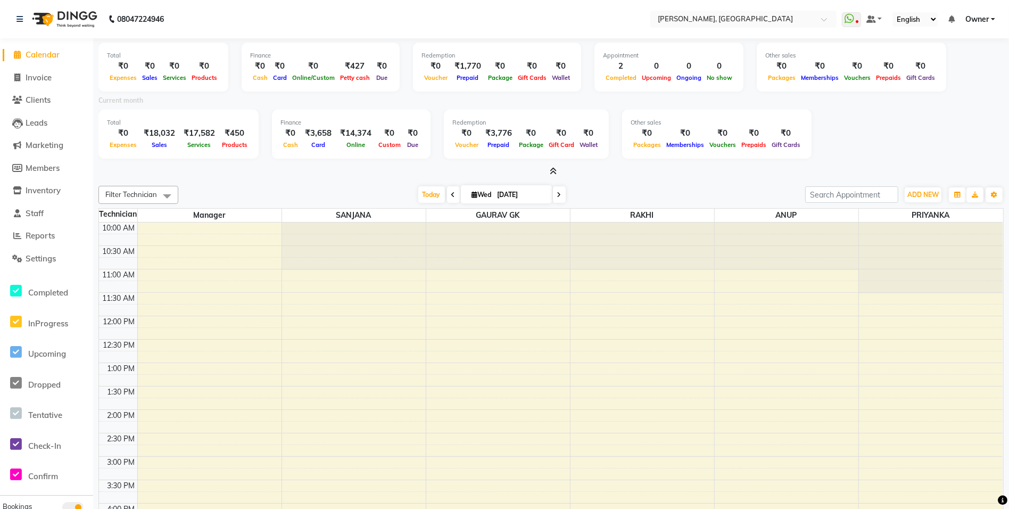
click at [554, 171] on icon at bounding box center [553, 171] width 7 height 8
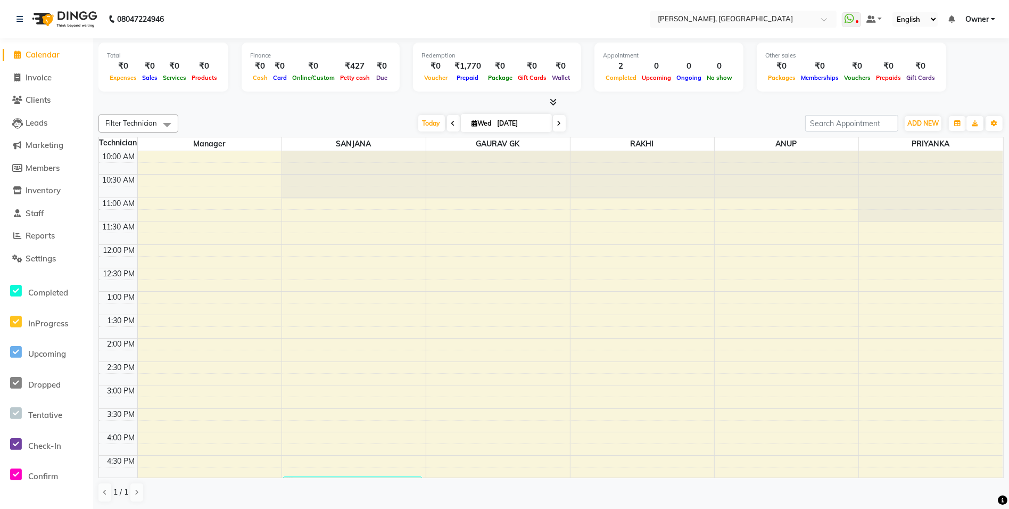
click at [552, 104] on icon at bounding box center [553, 102] width 7 height 8
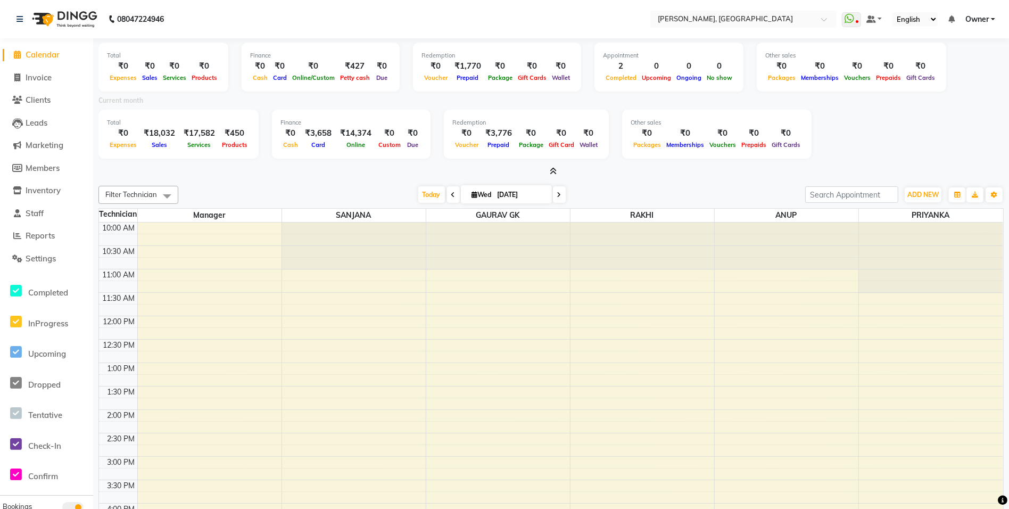
click at [552, 172] on icon at bounding box center [553, 171] width 7 height 8
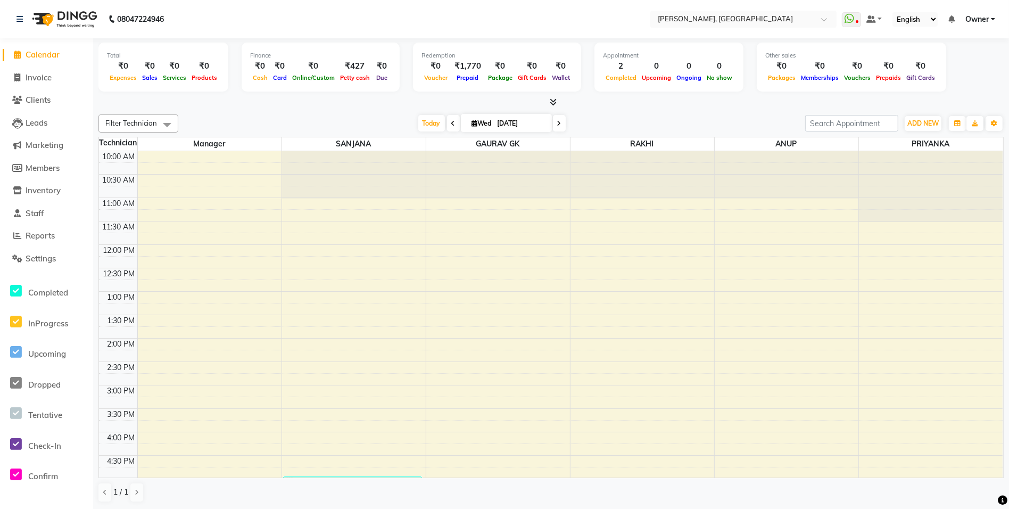
click at [556, 102] on icon at bounding box center [553, 102] width 7 height 8
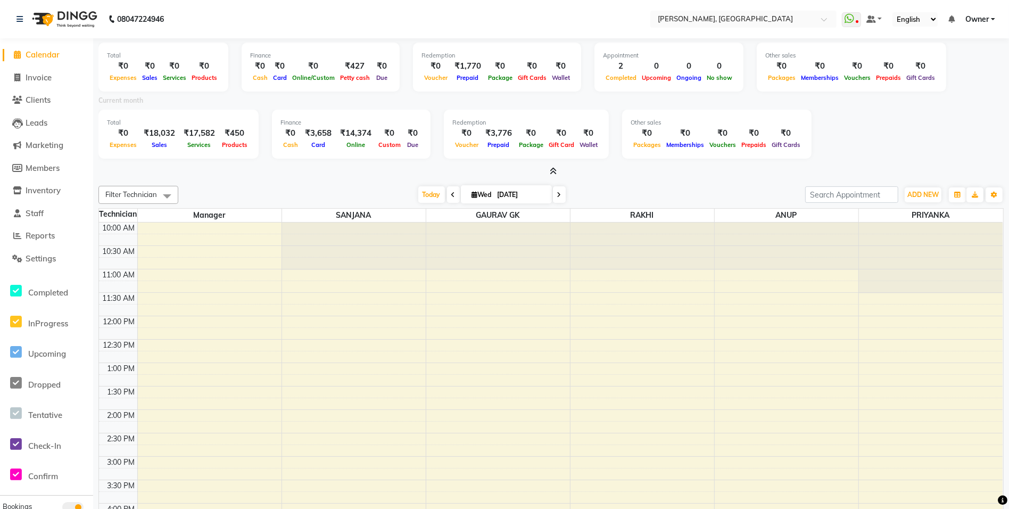
click at [548, 169] on span at bounding box center [551, 171] width 11 height 11
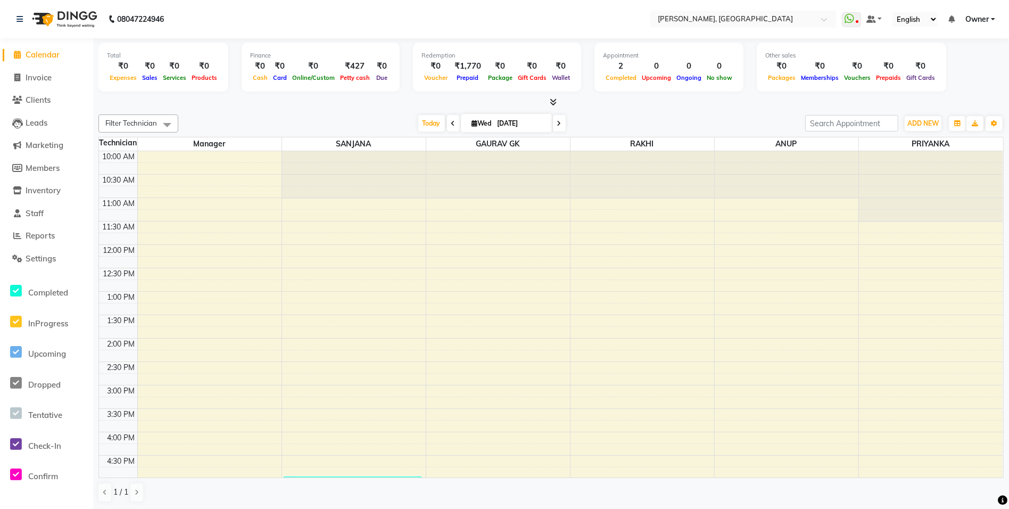
click at [552, 101] on icon at bounding box center [553, 102] width 7 height 8
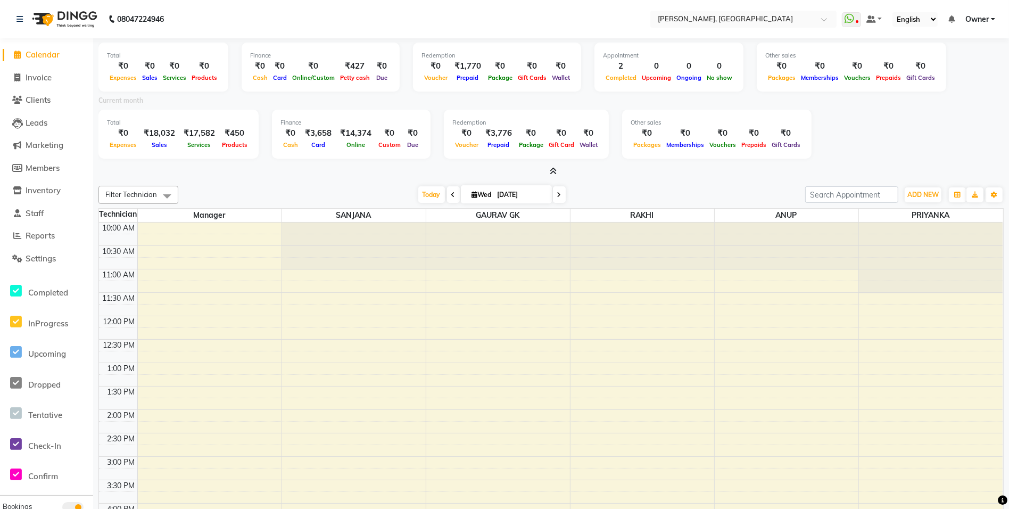
click at [559, 171] on div at bounding box center [550, 171] width 905 height 11
click at [552, 170] on icon at bounding box center [553, 171] width 7 height 8
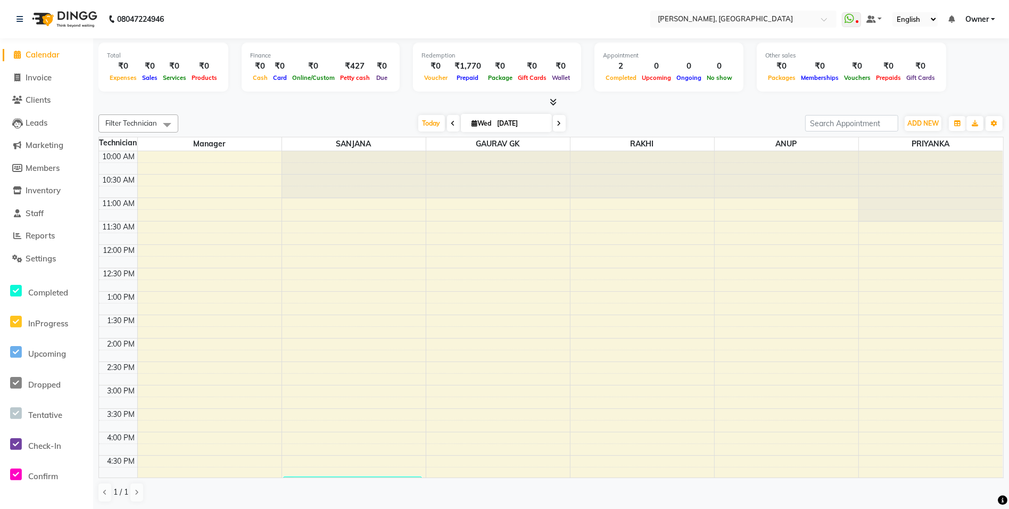
click at [554, 100] on icon at bounding box center [553, 102] width 7 height 8
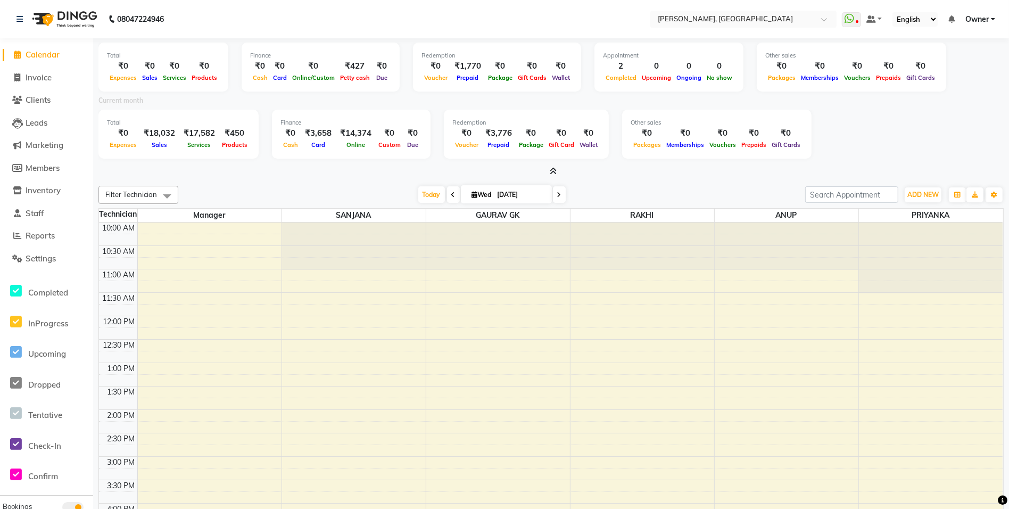
click at [551, 167] on icon at bounding box center [553, 171] width 7 height 8
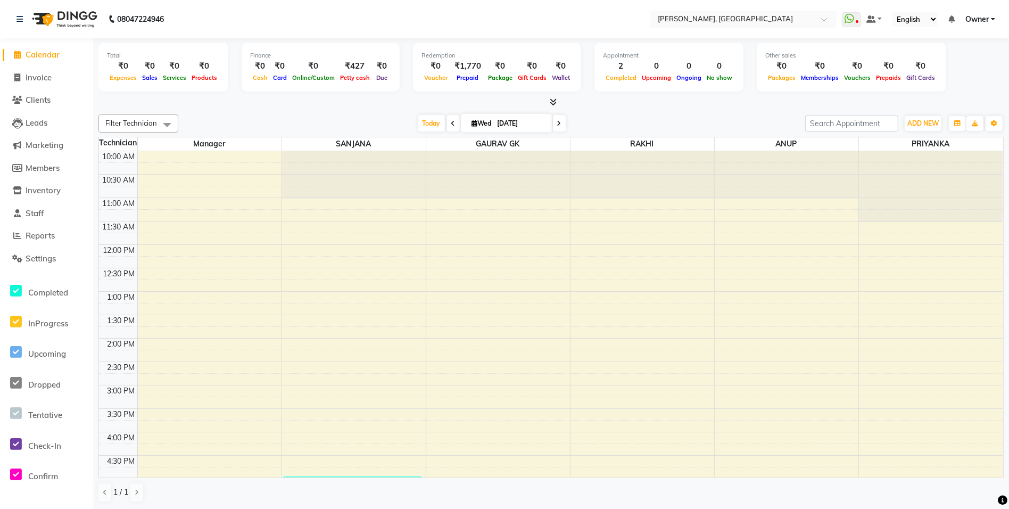
click at [556, 97] on span at bounding box center [551, 102] width 11 height 11
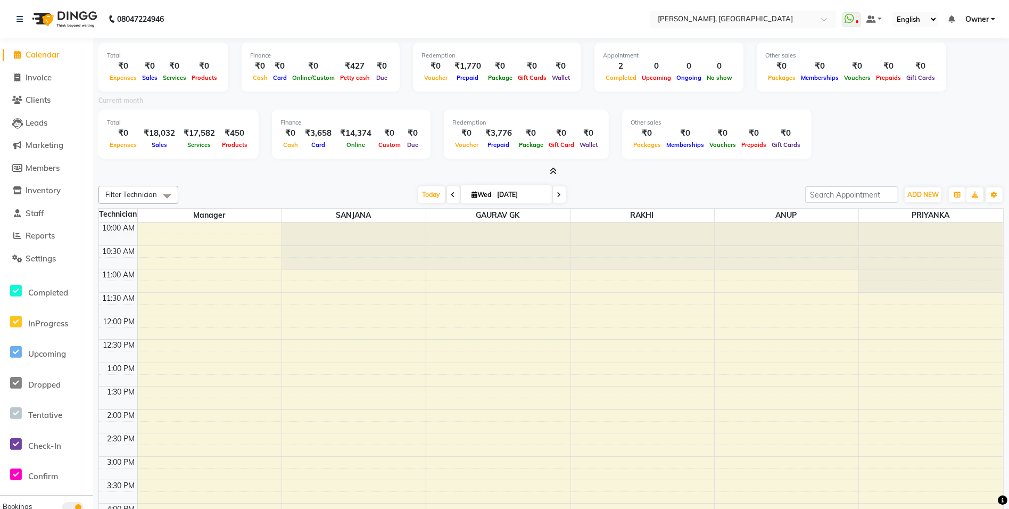
click at [552, 174] on icon at bounding box center [553, 171] width 7 height 8
